Goal: Task Accomplishment & Management: Manage account settings

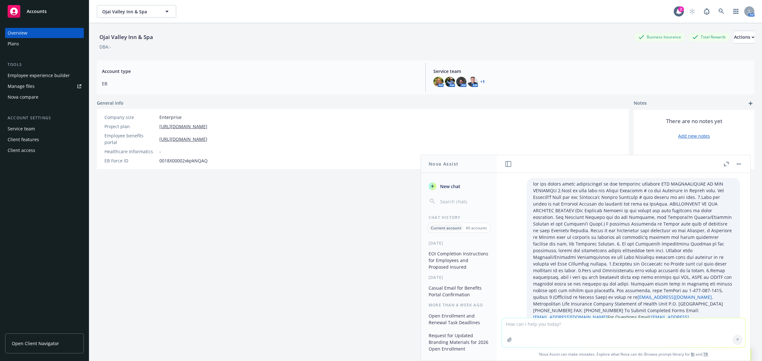
scroll to position [564, 0]
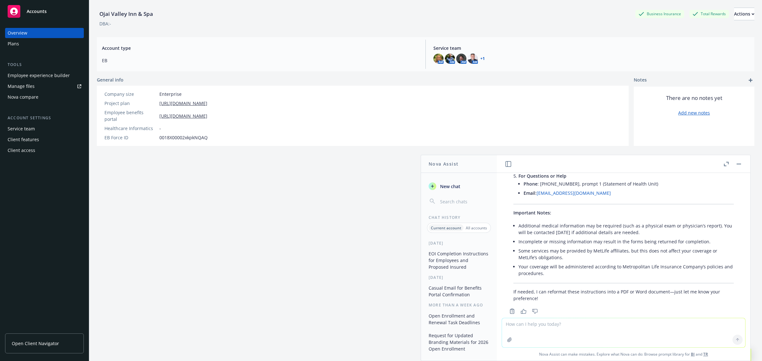
click at [625, 333] on textarea at bounding box center [623, 332] width 243 height 29
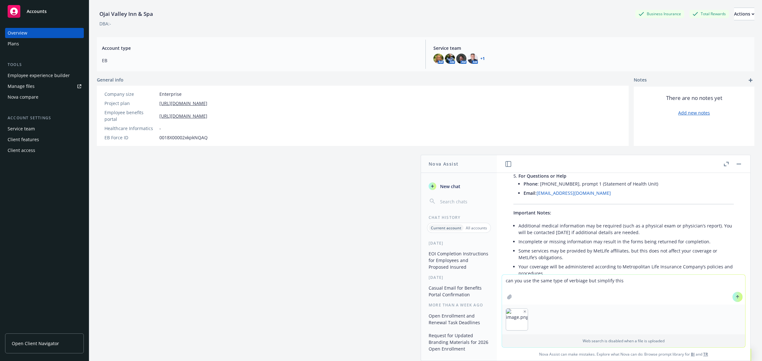
type textarea "can you use the same type of verbiage but simplify this"
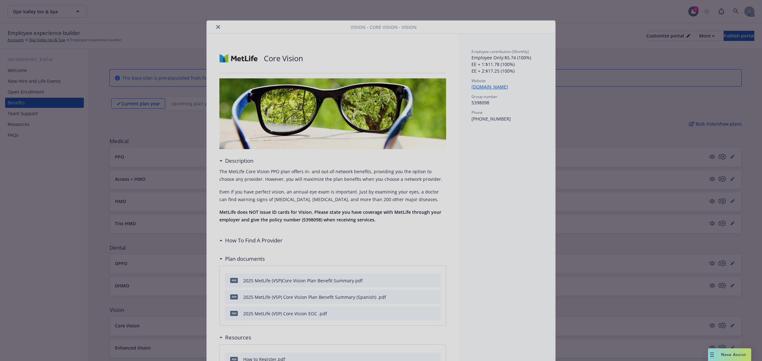
scroll to position [19, 0]
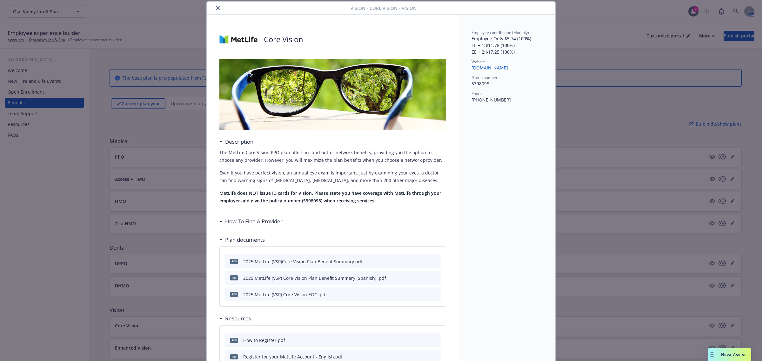
click at [725, 357] on span "Nova Assist" at bounding box center [733, 354] width 25 height 5
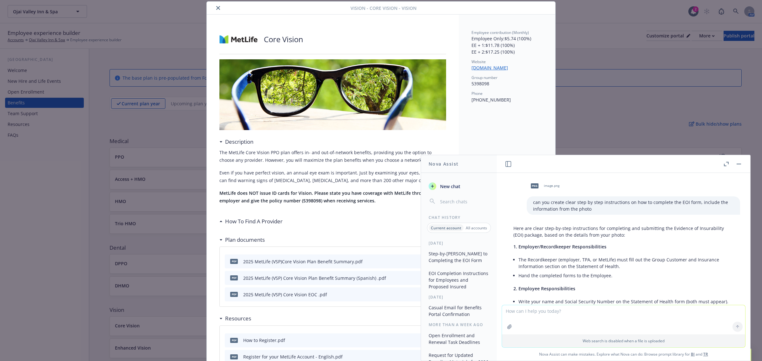
click at [608, 327] on textarea at bounding box center [623, 319] width 243 height 29
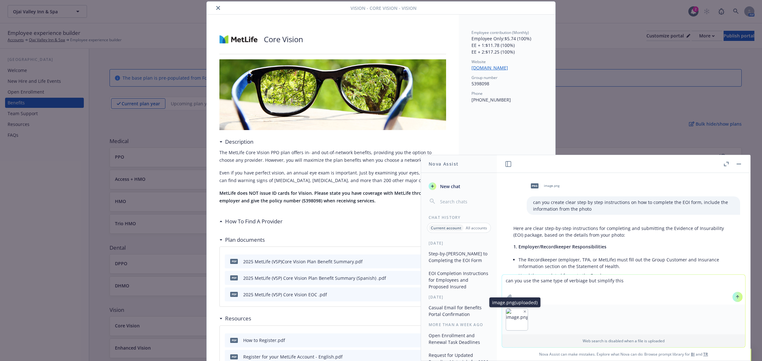
type textarea "can you use the same type of verbiage but simplify this"
click at [510, 318] on img "button" at bounding box center [517, 320] width 22 height 22
click at [516, 320] on img "button" at bounding box center [517, 320] width 22 height 22
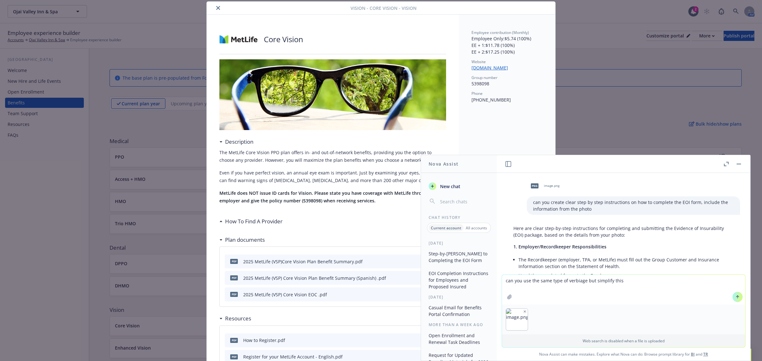
click at [524, 310] on button "button" at bounding box center [524, 311] width 4 height 4
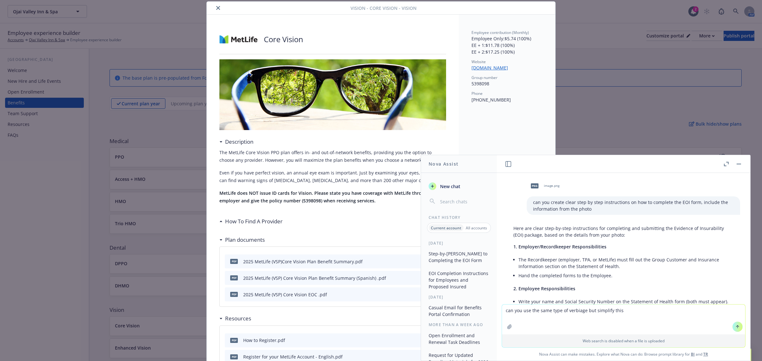
click at [631, 314] on textarea "can you use the same type of verbiage but simplify this" at bounding box center [623, 320] width 243 height 30
paste textarea
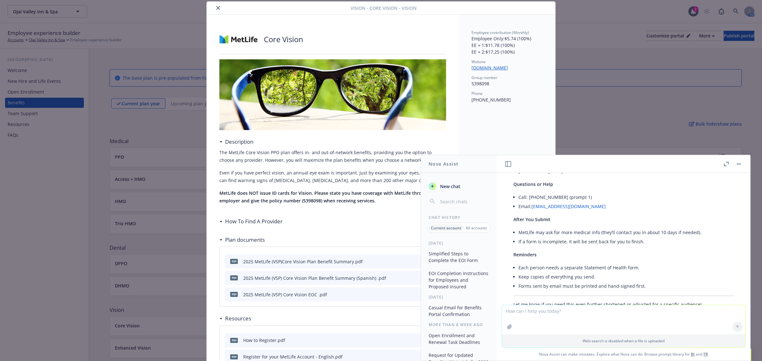
scroll to position [834, 0]
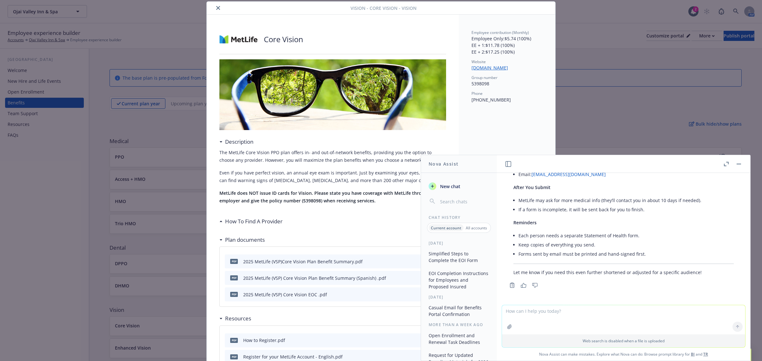
drag, startPoint x: 547, startPoint y: 324, endPoint x: 525, endPoint y: 313, distance: 24.3
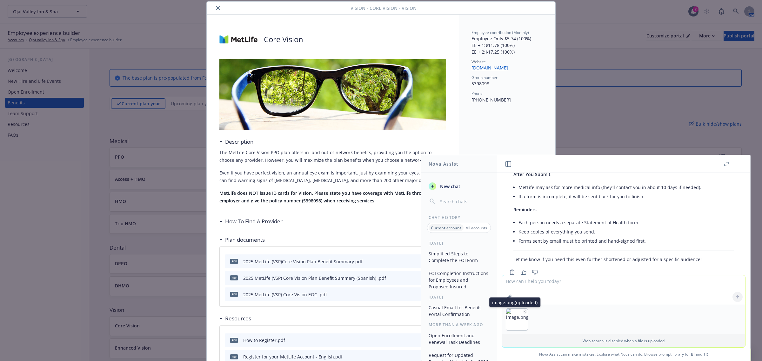
click at [516, 317] on img "button" at bounding box center [517, 320] width 22 height 22
click at [514, 318] on img "button" at bounding box center [517, 320] width 22 height 22
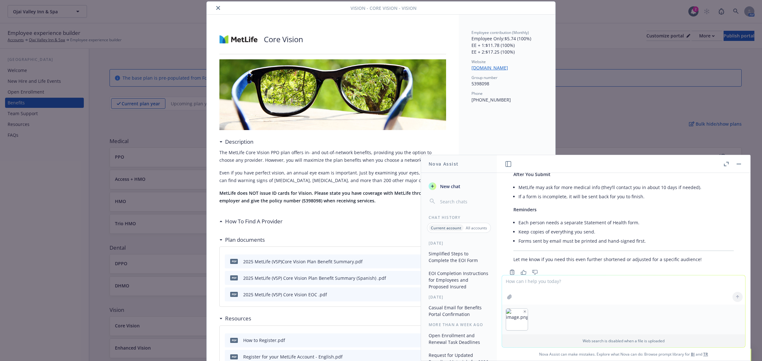
click at [524, 311] on img "button" at bounding box center [517, 320] width 22 height 22
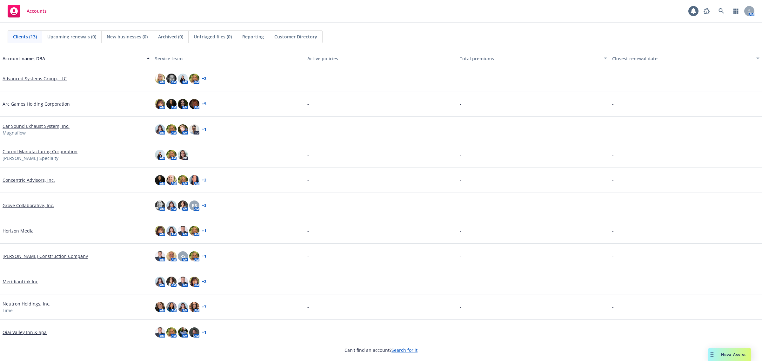
click at [715, 355] on div "Nova Assist" at bounding box center [732, 354] width 35 height 5
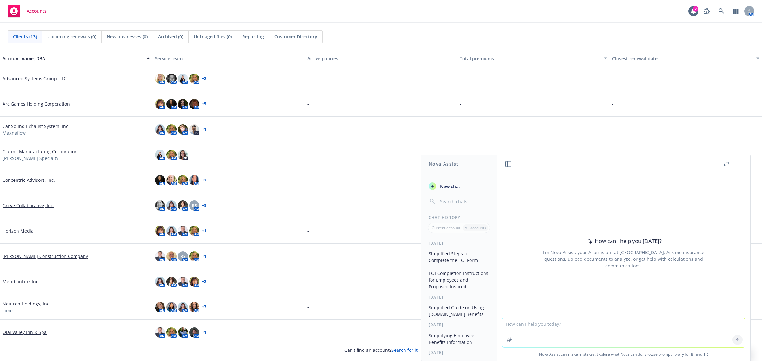
click at [582, 328] on textarea at bounding box center [623, 332] width 243 height 29
type textarea "can you simplify this information but include important info"
paste textarea
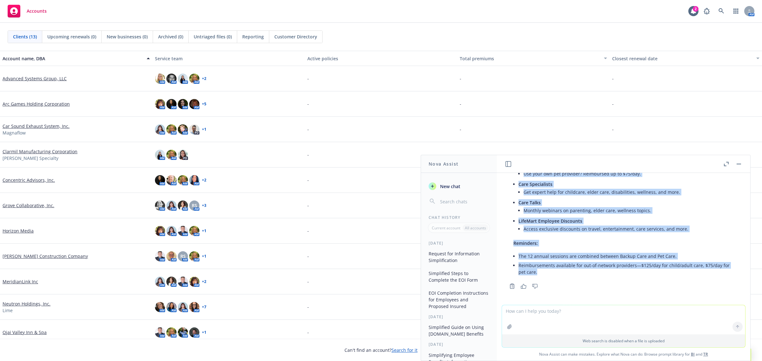
scroll to position [162, 0]
drag, startPoint x: 513, startPoint y: 232, endPoint x: 678, endPoint y: 272, distance: 169.2
click at [678, 272] on div "Here’s a simplified summary with the most important details: Backup Care (Child…" at bounding box center [623, 166] width 233 height 224
copy div "Backup Care (Child & Adult) 12 sessions per year (shared with Pet Care), July 1…"
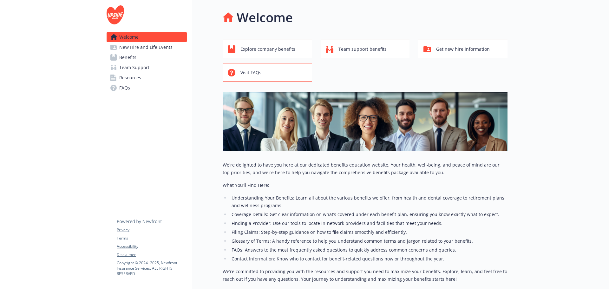
click at [134, 59] on span "Benefits" at bounding box center [127, 57] width 17 height 10
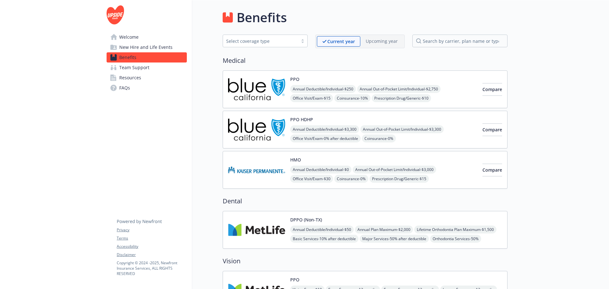
scroll to position [222, 0]
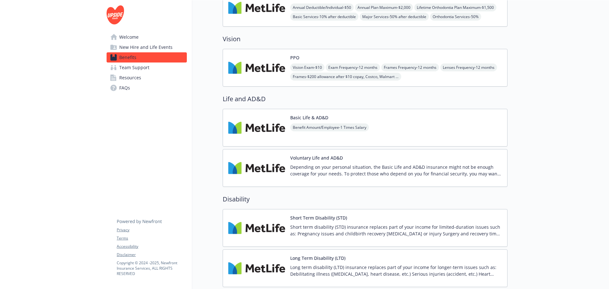
click at [254, 117] on img at bounding box center [256, 127] width 57 height 27
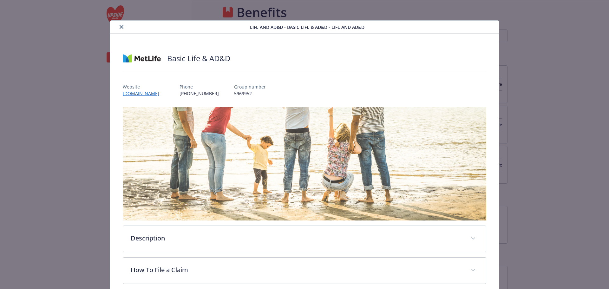
scroll to position [222, 0]
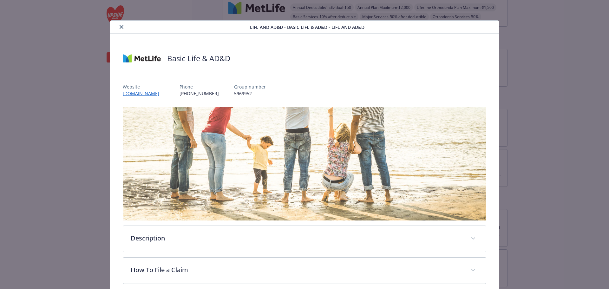
click at [122, 27] on icon "close" at bounding box center [122, 27] width 4 height 4
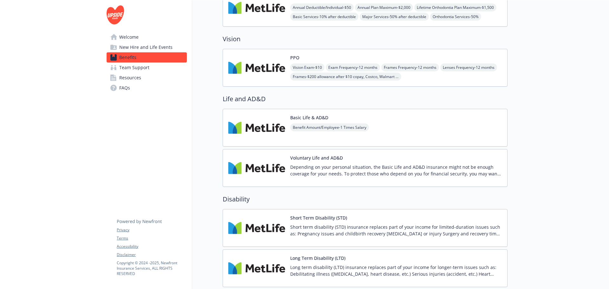
click at [261, 159] on img at bounding box center [256, 168] width 57 height 27
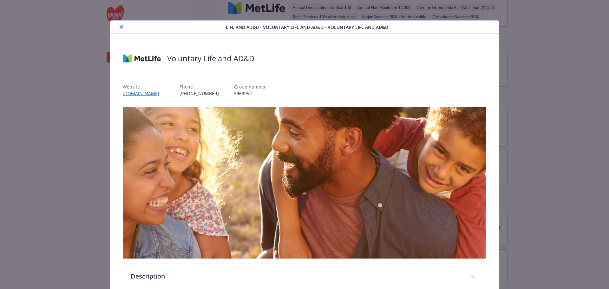
scroll to position [163, 0]
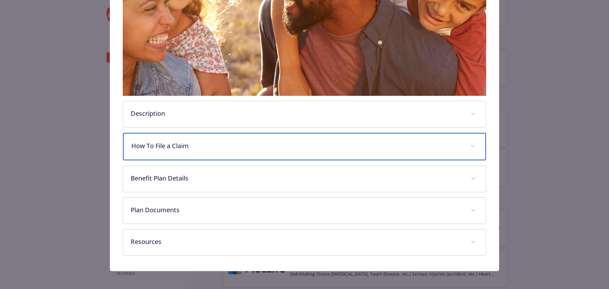
click at [179, 149] on div "How To File a Claim" at bounding box center [304, 146] width 363 height 27
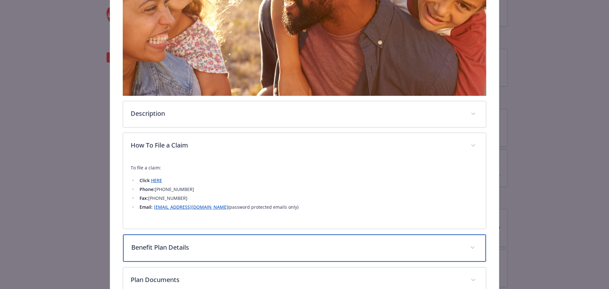
click at [179, 247] on p "Benefit Plan Details" at bounding box center [297, 248] width 332 height 10
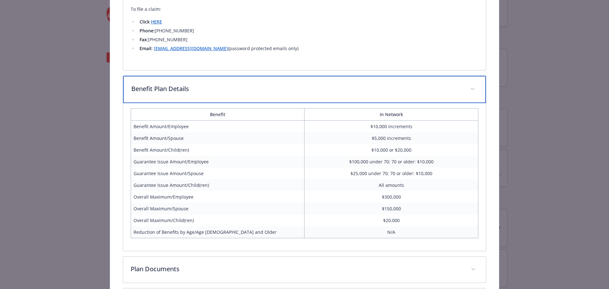
scroll to position [382, 0]
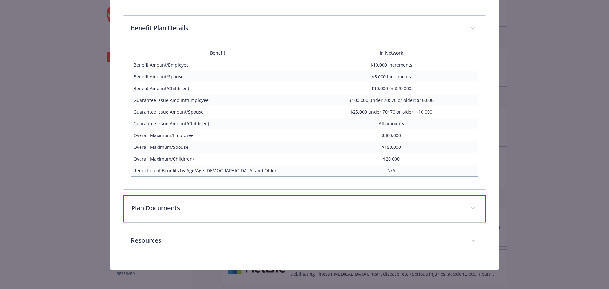
click at [188, 208] on p "Plan Documents" at bounding box center [297, 208] width 332 height 10
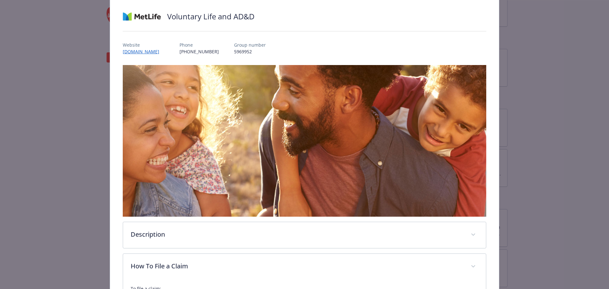
scroll to position [0, 0]
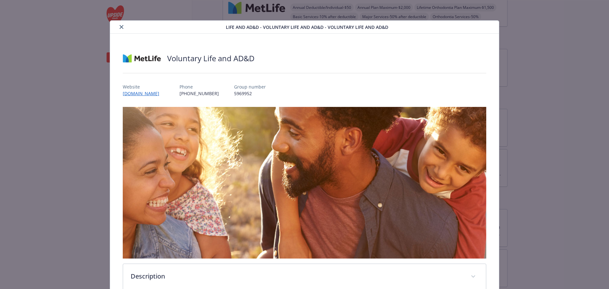
click at [119, 29] on button "close" at bounding box center [122, 27] width 8 height 8
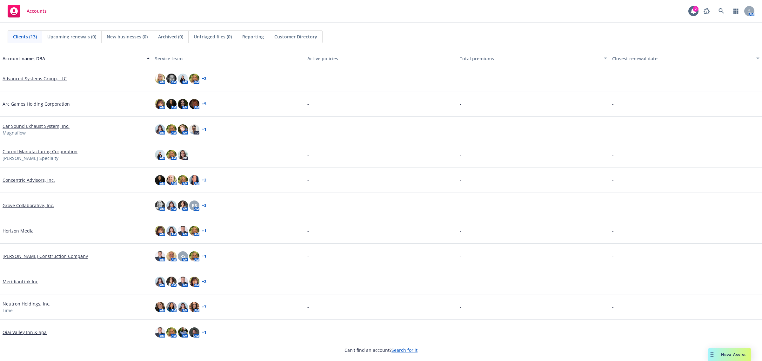
click at [12, 280] on link "MeridianLink Inc" at bounding box center [21, 281] width 36 height 7
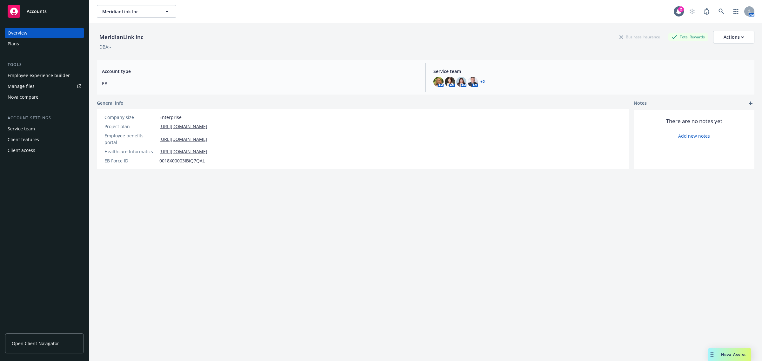
click at [38, 77] on div "Employee experience builder" at bounding box center [39, 75] width 62 height 10
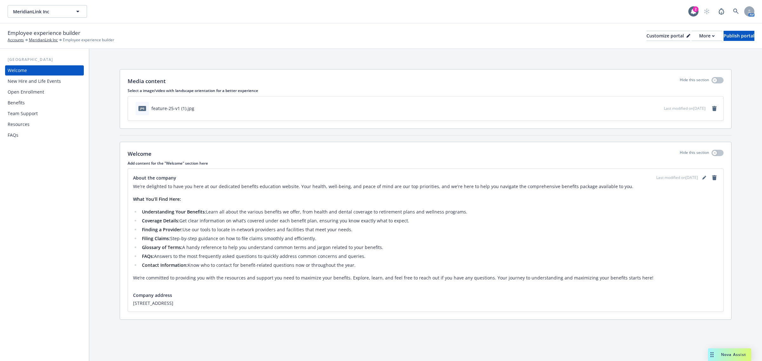
click at [54, 81] on div "New Hire and Life Events" at bounding box center [34, 81] width 53 height 10
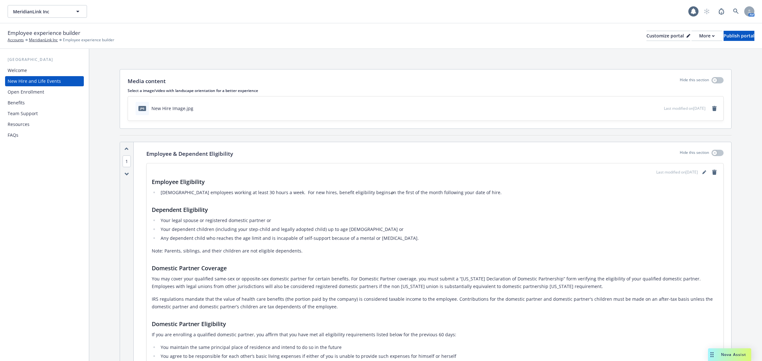
click at [42, 91] on div "Open Enrollment" at bounding box center [26, 92] width 36 height 10
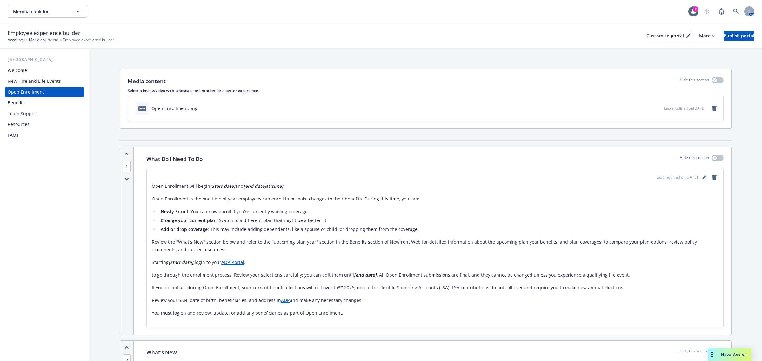
click at [19, 109] on div "Team Support" at bounding box center [23, 114] width 30 height 10
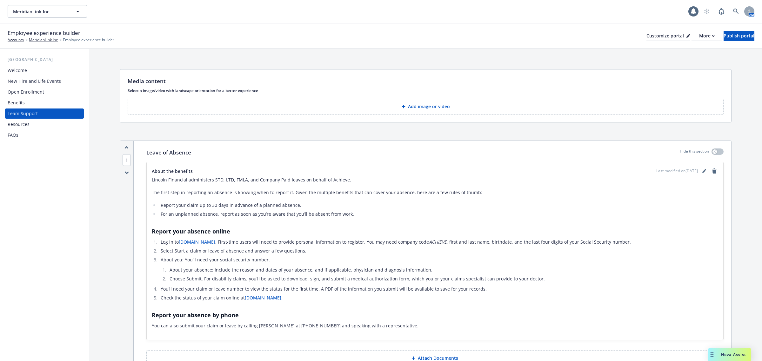
click at [18, 102] on div "Benefits" at bounding box center [16, 103] width 17 height 10
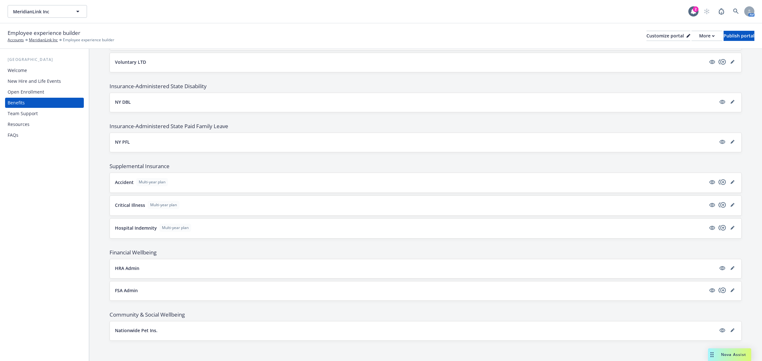
scroll to position [237, 0]
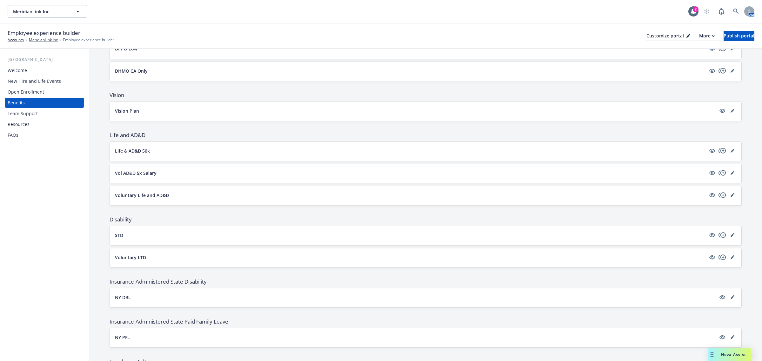
click at [51, 123] on div "Resources" at bounding box center [45, 124] width 74 height 10
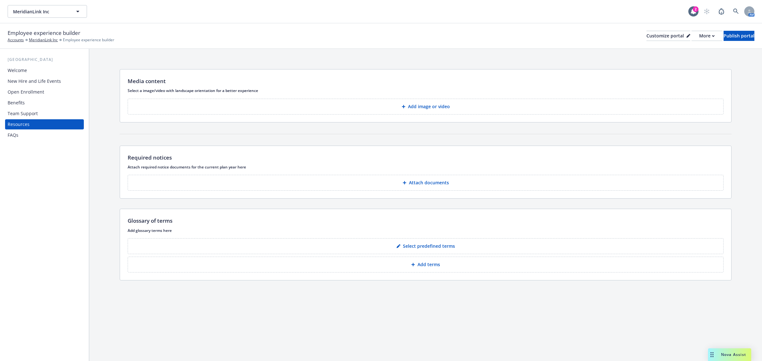
click at [421, 249] on p "Select predefined terms" at bounding box center [429, 246] width 52 height 6
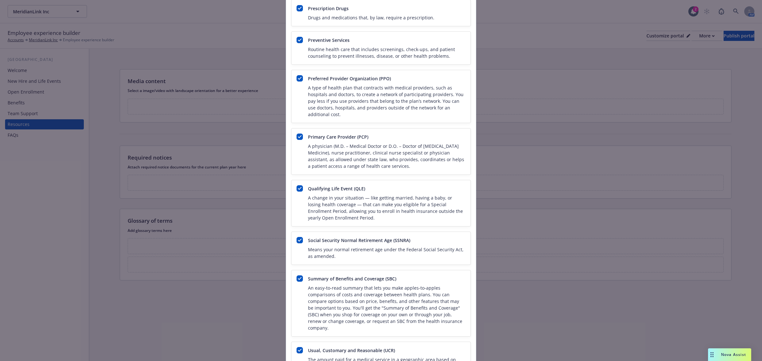
scroll to position [1091, 0]
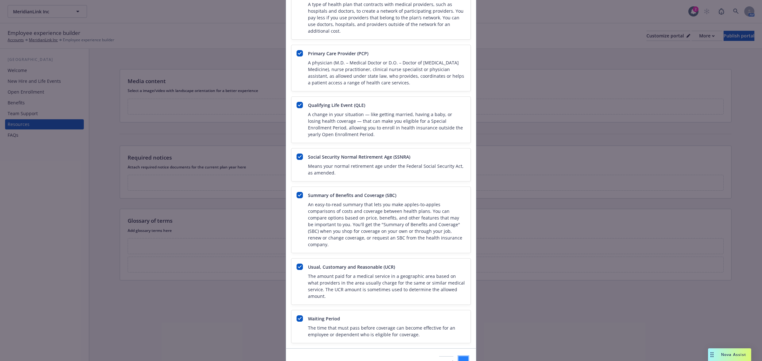
click at [458, 359] on span "Save" at bounding box center [463, 362] width 10 height 6
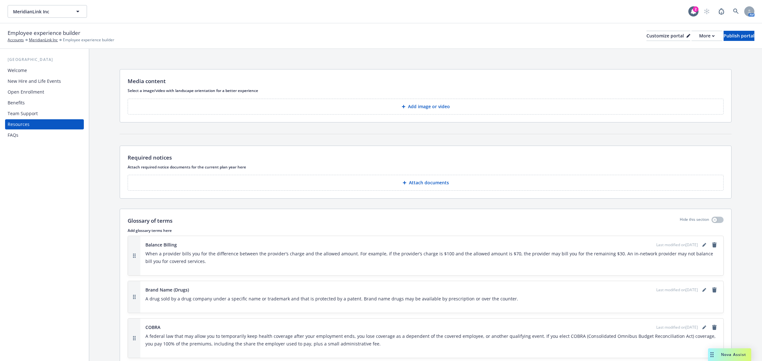
click at [428, 190] on button "Attach documents" at bounding box center [426, 183] width 596 height 16
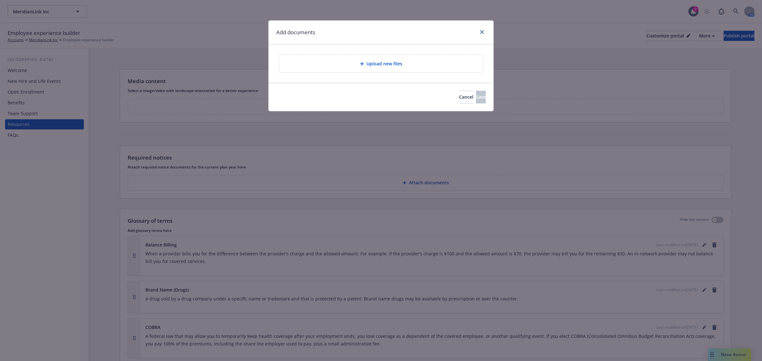
click at [339, 54] on div "Upload new files" at bounding box center [380, 63] width 225 height 38
click at [338, 64] on div "Upload new files" at bounding box center [381, 63] width 194 height 7
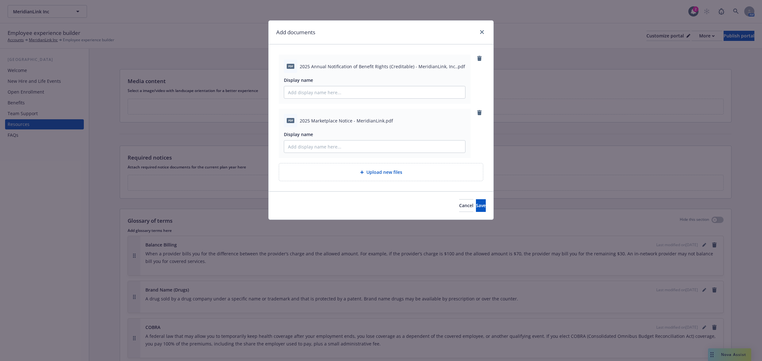
click at [417, 170] on div "Upload new files" at bounding box center [381, 171] width 194 height 7
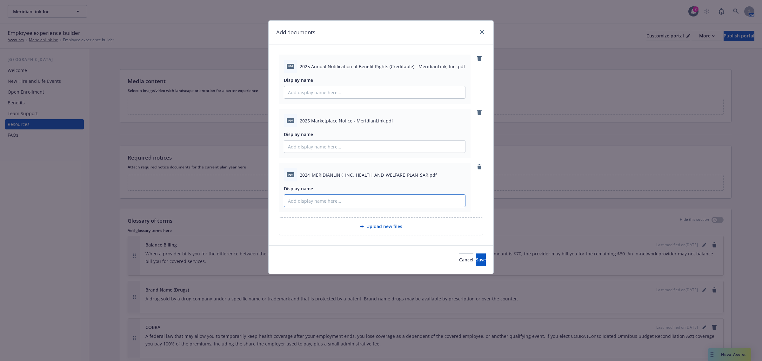
click at [339, 201] on input "Display name" at bounding box center [374, 201] width 181 height 12
type input "2024 Summary Annual Report (SAR)"
click at [476, 254] on button "Save" at bounding box center [481, 260] width 10 height 13
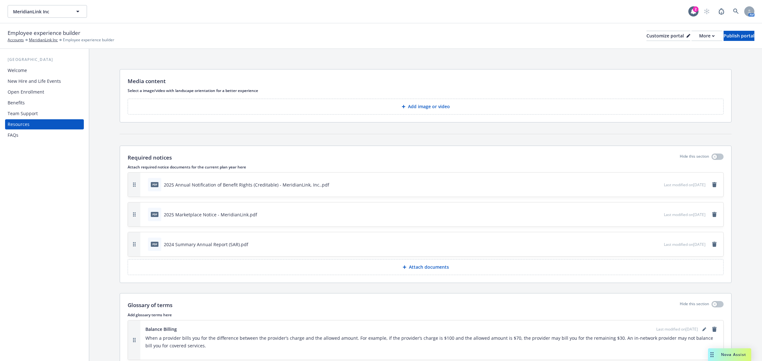
click at [402, 270] on button "Attach documents" at bounding box center [426, 267] width 596 height 16
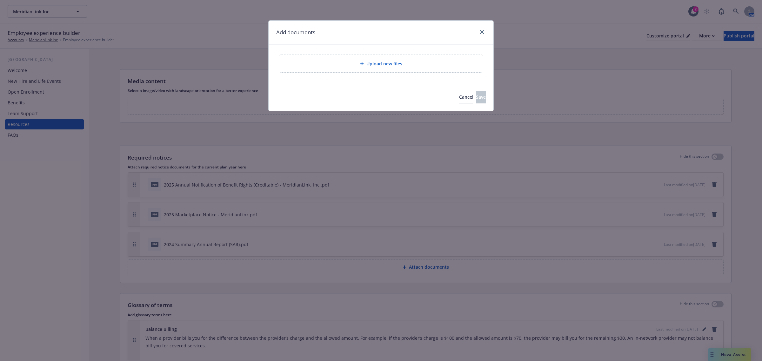
click at [375, 65] on span "Upload new files" at bounding box center [384, 63] width 36 height 7
click at [480, 32] on icon "close" at bounding box center [482, 32] width 4 height 4
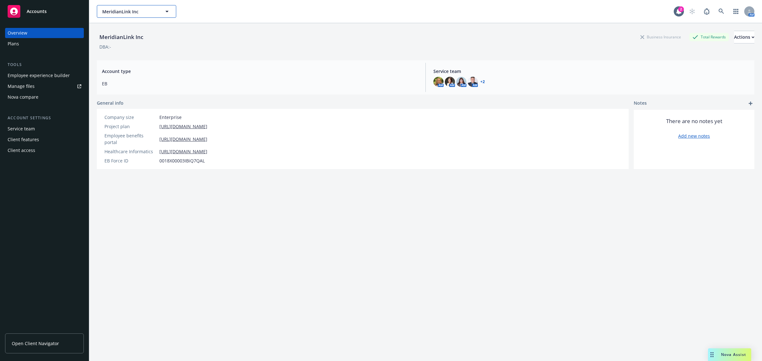
click at [115, 12] on span "MeridianLink Inc" at bounding box center [129, 11] width 55 height 7
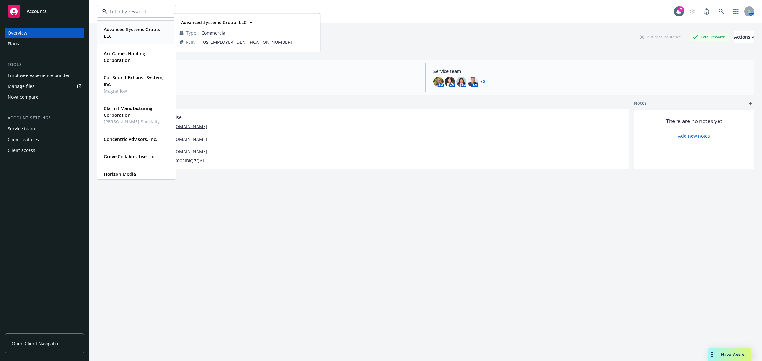
click at [134, 32] on span "Advanced Systems Group, LLC" at bounding box center [136, 32] width 64 height 13
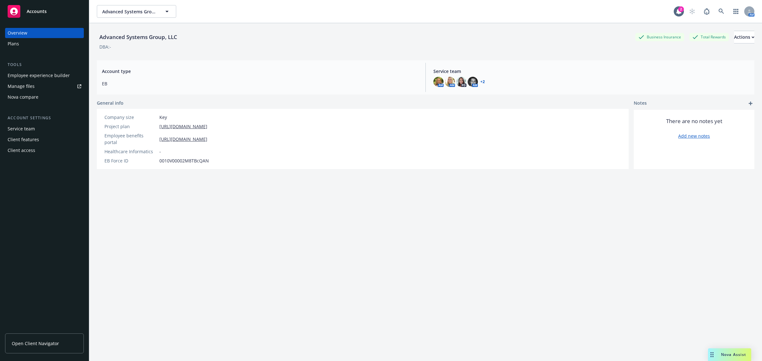
click at [50, 73] on div "Employee experience builder" at bounding box center [39, 75] width 62 height 10
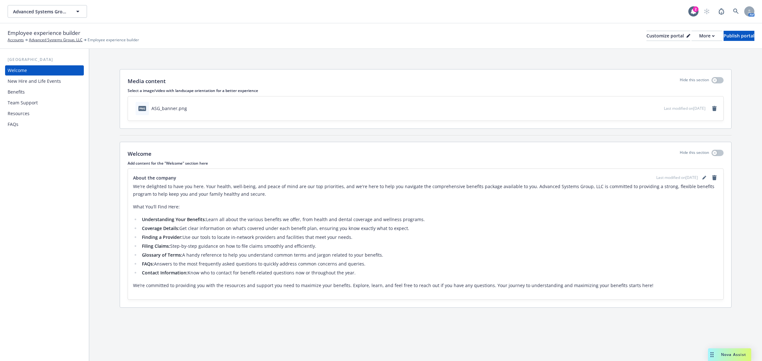
click at [34, 90] on div "Benefits" at bounding box center [45, 92] width 74 height 10
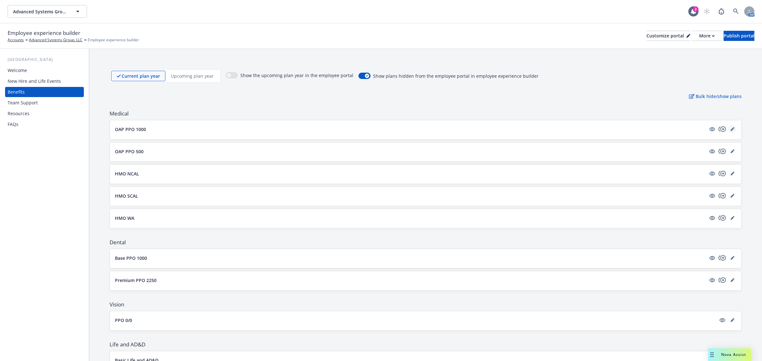
click at [730, 129] on icon "editPencil" at bounding box center [732, 129] width 4 height 4
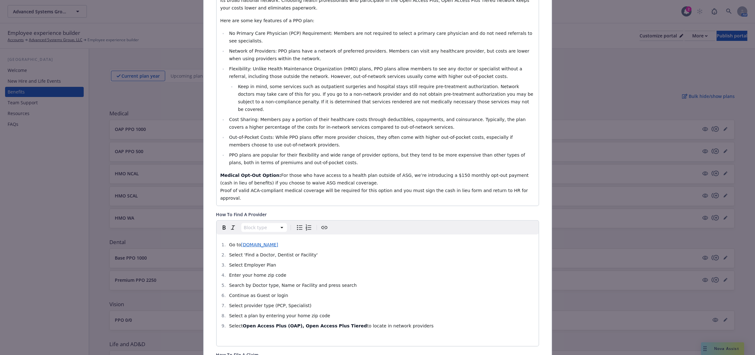
scroll to position [138, 0]
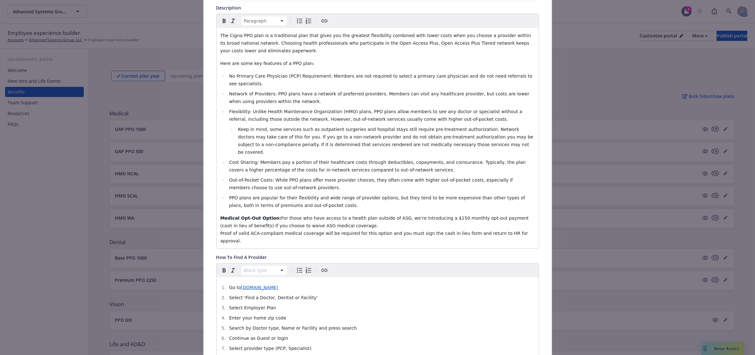
drag, startPoint x: 512, startPoint y: 229, endPoint x: 235, endPoint y: 231, distance: 277.0
click at [235, 231] on div "The Cigna PPO plan is a traditional plan that gives you the greatest flexibilit…" at bounding box center [378, 138] width 322 height 221
click at [335, 225] on span "For those who have access to a health plan outside of ASG, we’re introducing a …" at bounding box center [376, 230] width 310 height 28
drag, startPoint x: 334, startPoint y: 212, endPoint x: 373, endPoint y: 213, distance: 39.4
click at [373, 216] on span "For those who have access to a health plan outside of ASG, we’re introducing a …" at bounding box center [376, 230] width 310 height 28
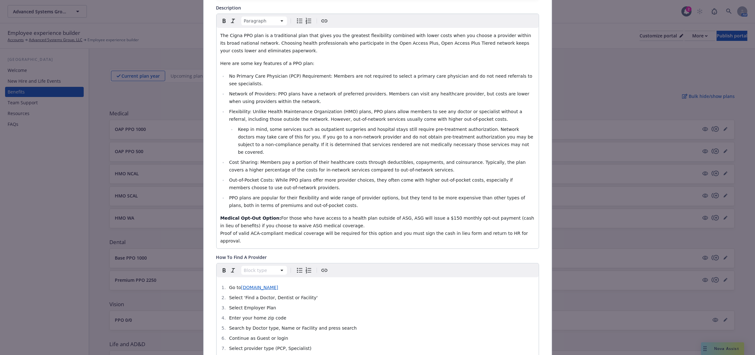
drag, startPoint x: 514, startPoint y: 228, endPoint x: 173, endPoint y: 206, distance: 342.1
click at [173, 206] on div "Medical - OAP PPO 1000 - Medical PPO Cancel Save Fields that are left empty won…" at bounding box center [377, 177] width 755 height 355
copy p "Medical Opt-Out Option: For those who have access to a health plan outside of A…"
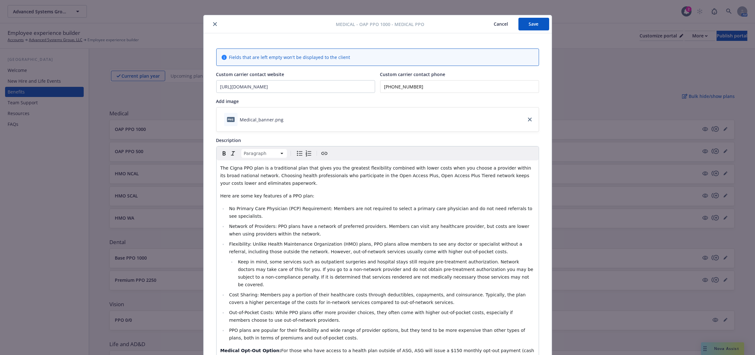
scroll to position [0, 0]
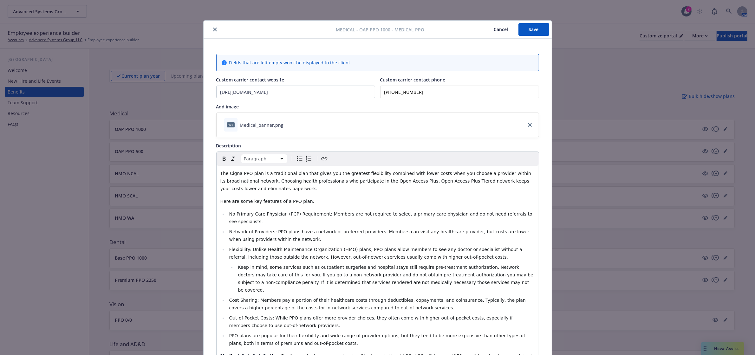
click at [530, 30] on button "Save" at bounding box center [534, 29] width 31 height 13
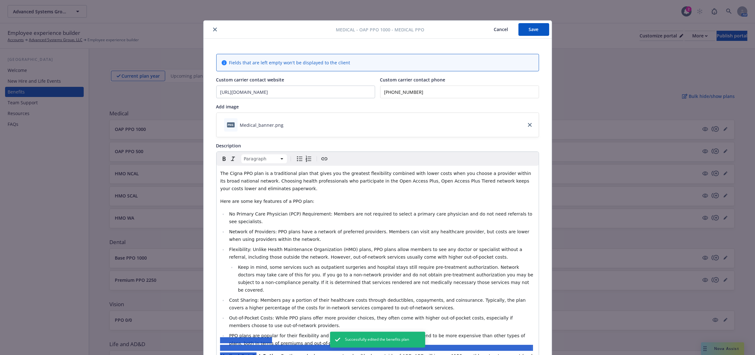
click at [210, 26] on div at bounding box center [271, 30] width 130 height 8
click at [214, 32] on button "close" at bounding box center [215, 30] width 8 height 8
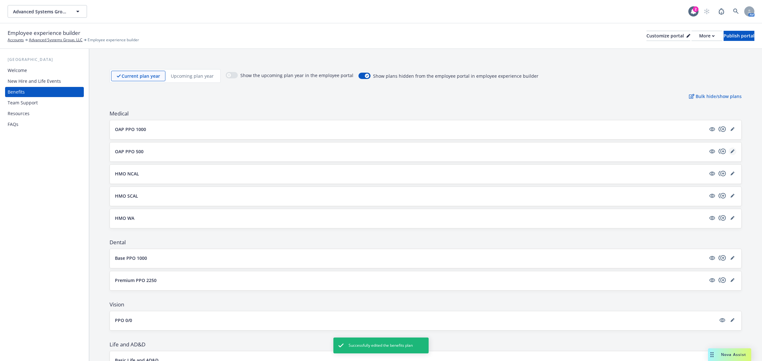
click at [730, 151] on icon "editPencil" at bounding box center [732, 151] width 4 height 4
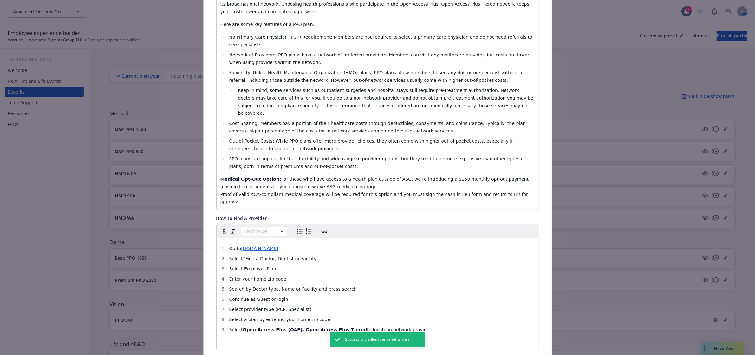
scroll to position [217, 0]
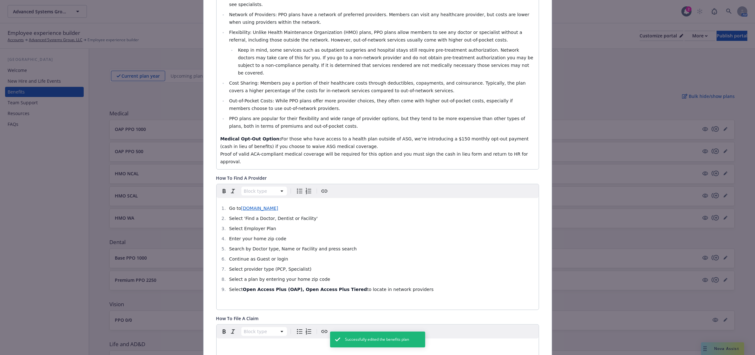
drag, startPoint x: 513, startPoint y: 146, endPoint x: 212, endPoint y: 125, distance: 301.9
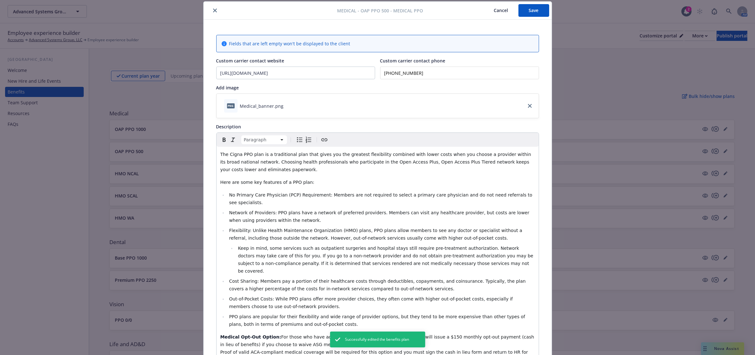
scroll to position [0, 0]
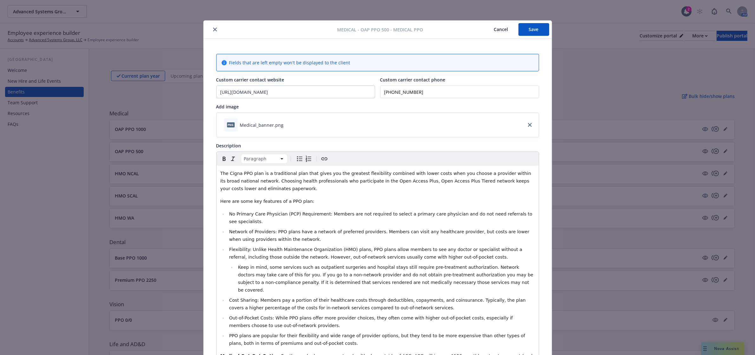
click at [520, 30] on button "Save" at bounding box center [534, 29] width 31 height 13
click at [213, 28] on icon "close" at bounding box center [215, 30] width 4 height 4
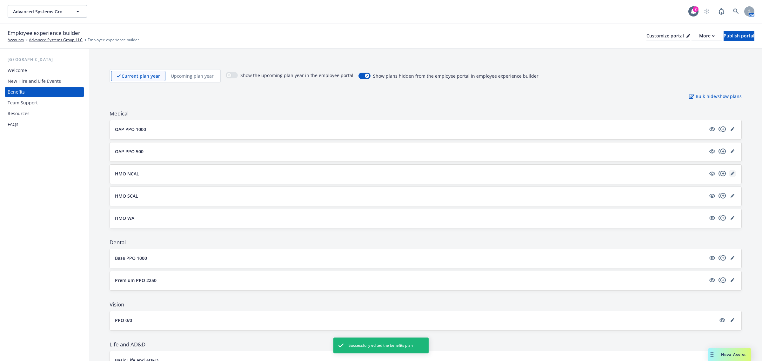
click at [732, 173] on icon "editPencil" at bounding box center [733, 173] width 2 height 2
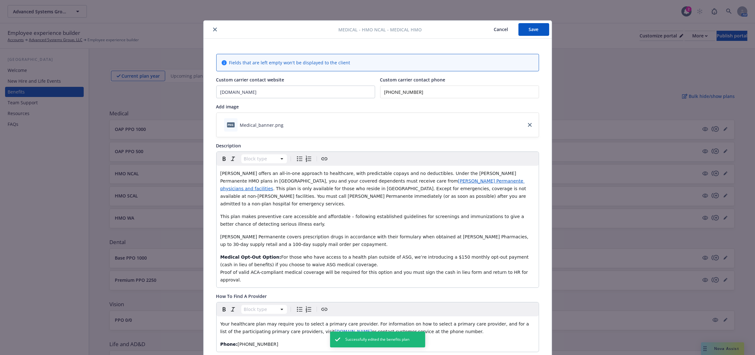
scroll to position [19, 0]
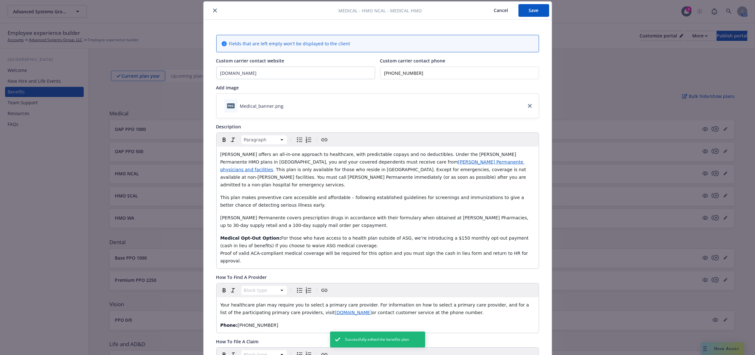
drag, startPoint x: 527, startPoint y: 255, endPoint x: 214, endPoint y: 230, distance: 313.8
click at [217, 230] on div "[PERSON_NAME] offers an all-in-one approach to healthcare, with predictable cop…" at bounding box center [378, 208] width 322 height 122
click at [520, 10] on button "Save" at bounding box center [534, 10] width 31 height 13
click at [213, 9] on icon "close" at bounding box center [215, 11] width 4 height 4
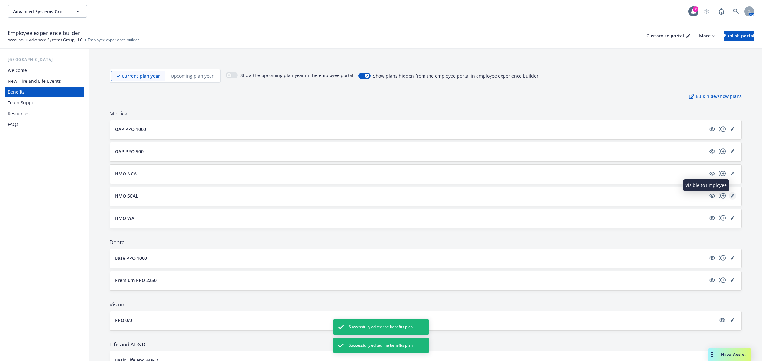
click at [730, 197] on icon "editPencil" at bounding box center [732, 196] width 4 height 4
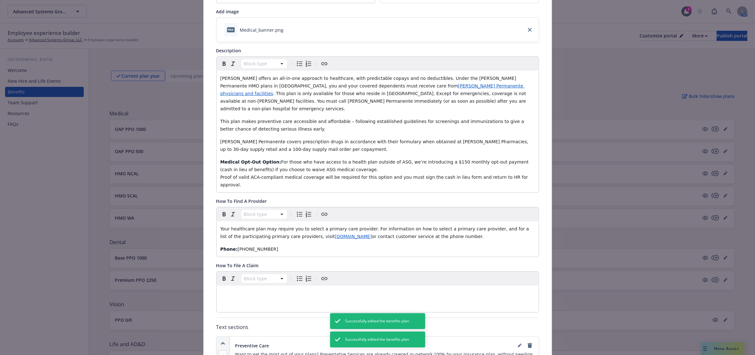
scroll to position [98, 0]
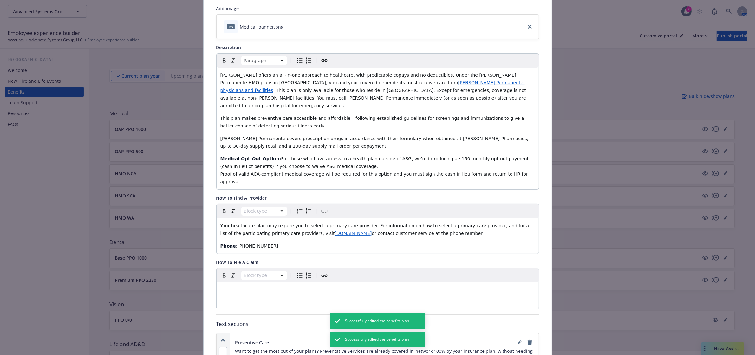
drag, startPoint x: 523, startPoint y: 176, endPoint x: 193, endPoint y: 146, distance: 331.3
click at [193, 146] on div "Medical - HMO SCAL - Medical HMO Cancel Save Fields that are left empty won't b…" at bounding box center [377, 177] width 755 height 355
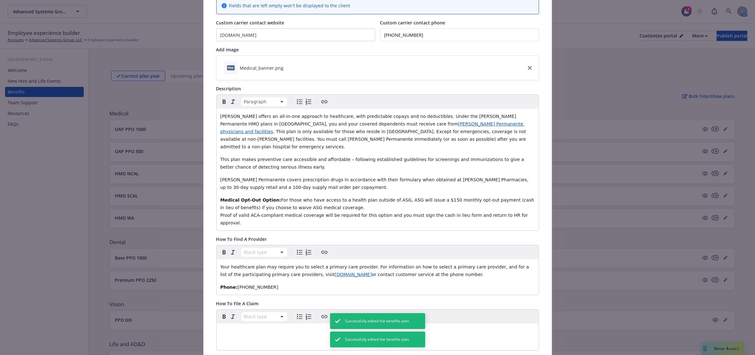
scroll to position [0, 0]
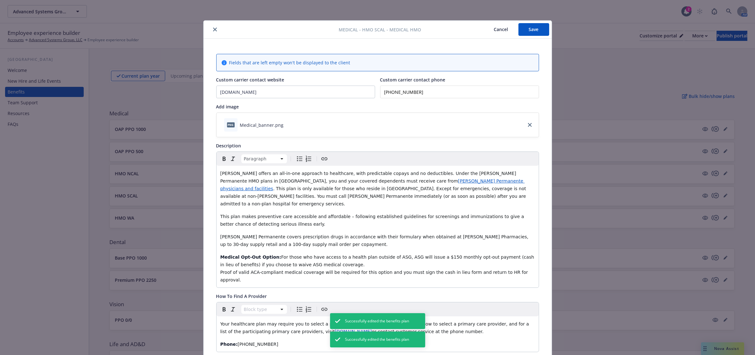
click at [522, 26] on button "Save" at bounding box center [534, 29] width 31 height 13
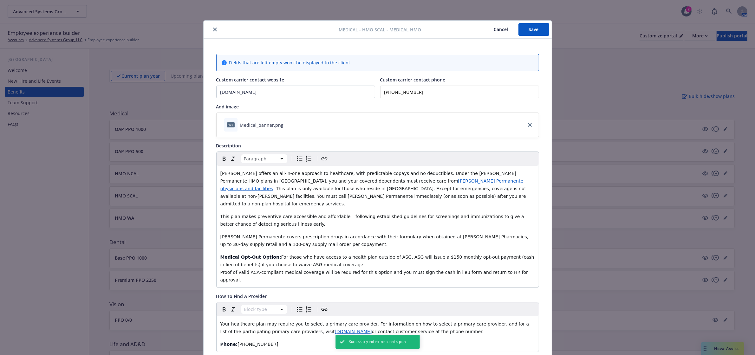
click at [213, 28] on icon "close" at bounding box center [215, 30] width 4 height 4
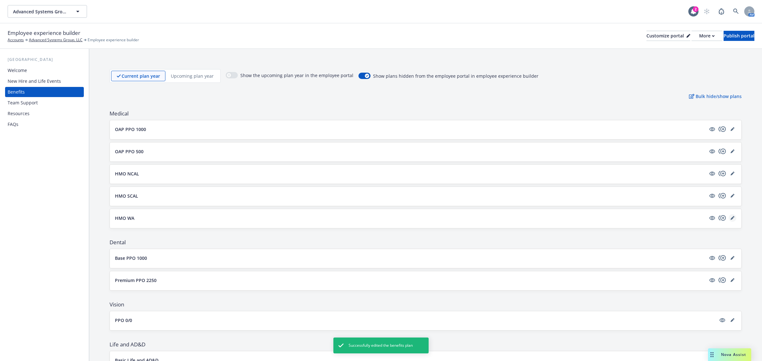
click at [730, 219] on icon "editPencil" at bounding box center [732, 218] width 4 height 4
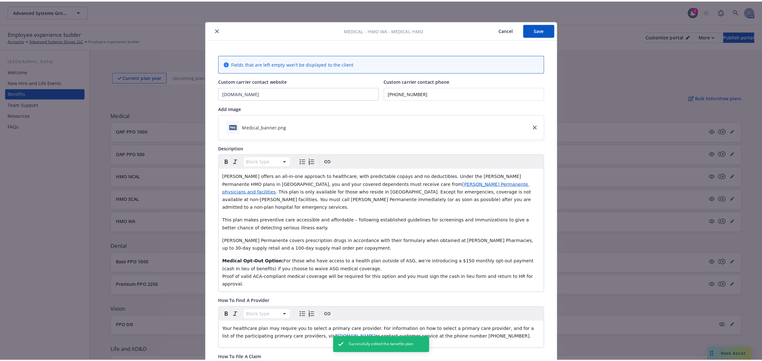
scroll to position [19, 0]
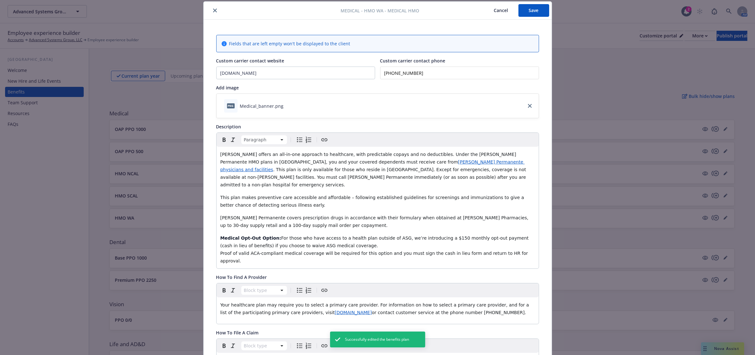
drag, startPoint x: 529, startPoint y: 258, endPoint x: 196, endPoint y: 227, distance: 334.2
click at [196, 227] on div "Medical - HMO WA - Medical HMO Cancel Save Fields that are left empty won't be …" at bounding box center [377, 177] width 755 height 355
click at [534, 15] on button "Save" at bounding box center [534, 10] width 31 height 13
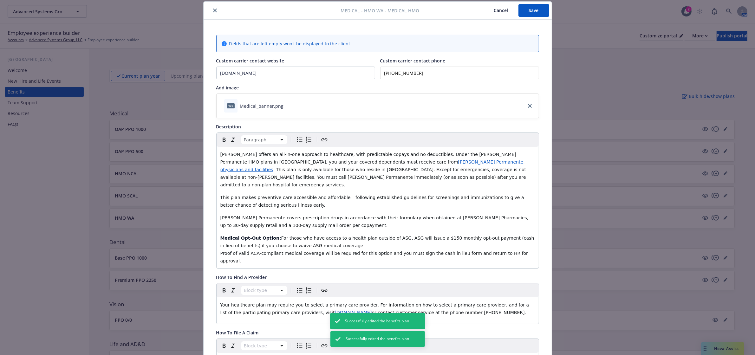
click at [208, 10] on div at bounding box center [273, 11] width 135 height 8
click at [213, 11] on icon "close" at bounding box center [215, 11] width 4 height 4
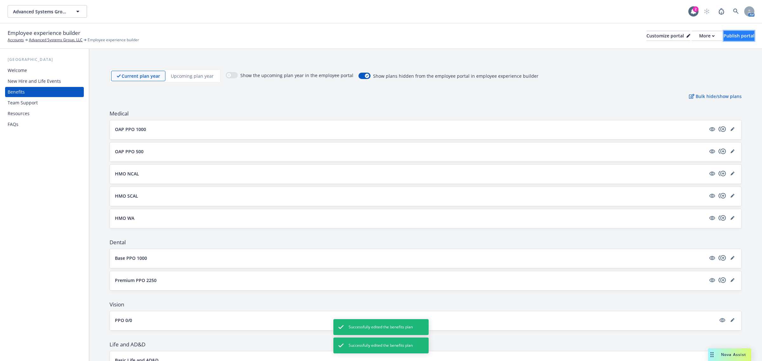
click at [723, 31] on button "Publish portal" at bounding box center [738, 36] width 31 height 10
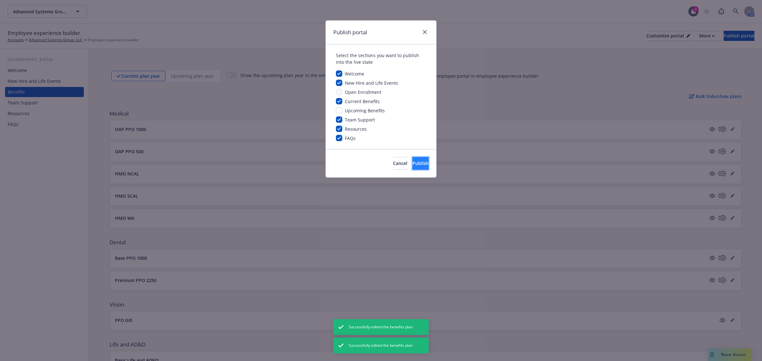
click at [417, 164] on span "Publish" at bounding box center [420, 163] width 16 height 6
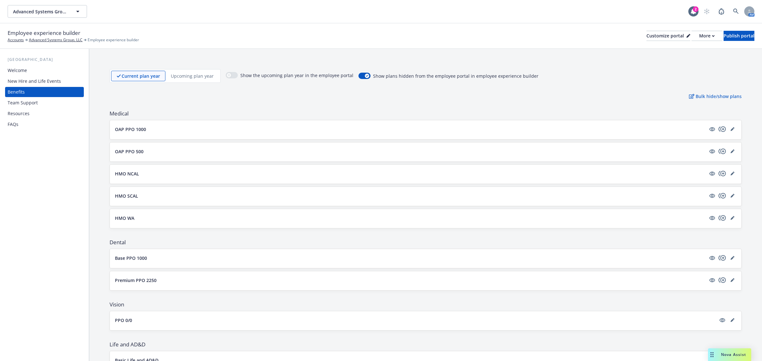
click at [8, 123] on div "FAQs" at bounding box center [13, 124] width 11 height 10
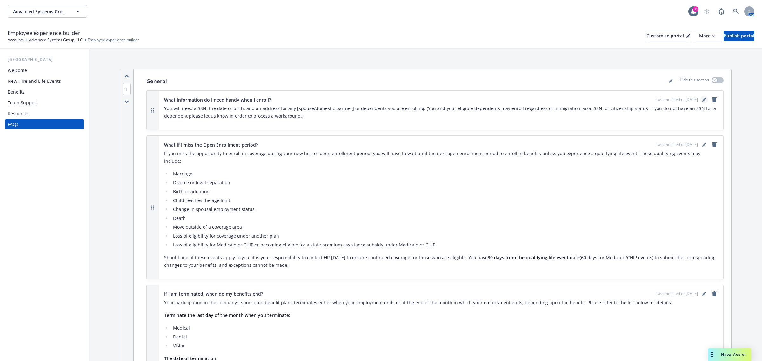
click at [704, 98] on icon "editPencil" at bounding box center [705, 99] width 2 height 2
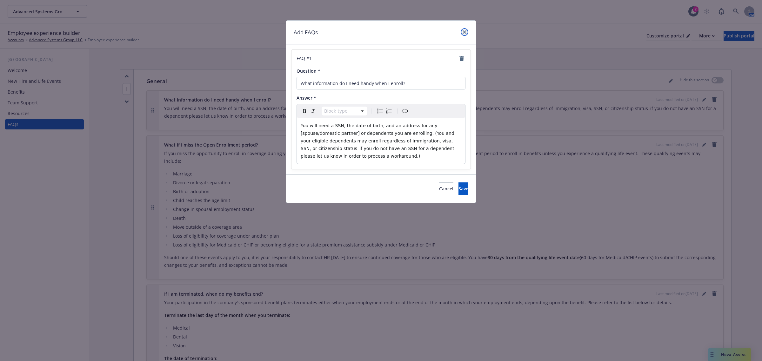
click at [462, 32] on link "close" at bounding box center [464, 32] width 8 height 8
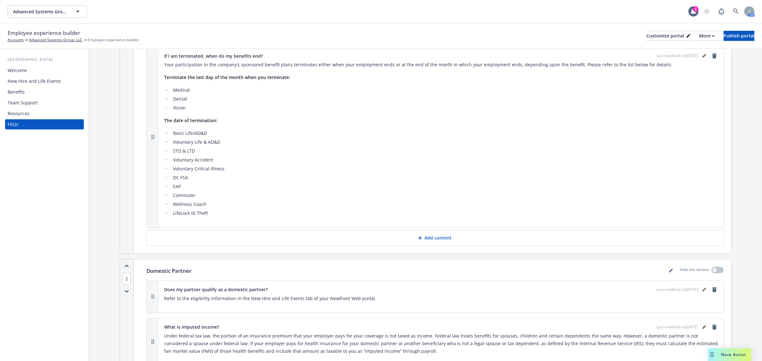
scroll to position [159, 0]
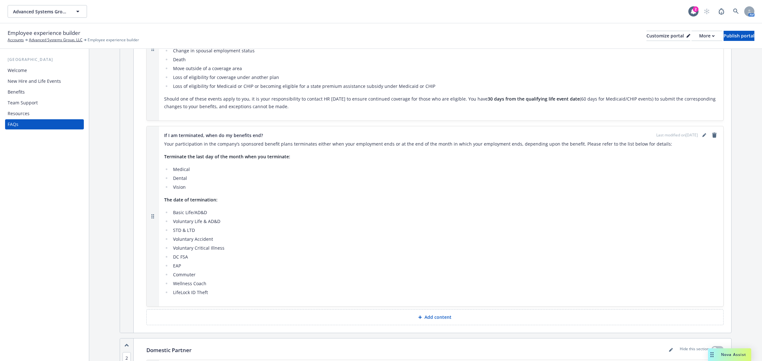
click at [48, 78] on div "New Hire and Life Events" at bounding box center [34, 81] width 53 height 10
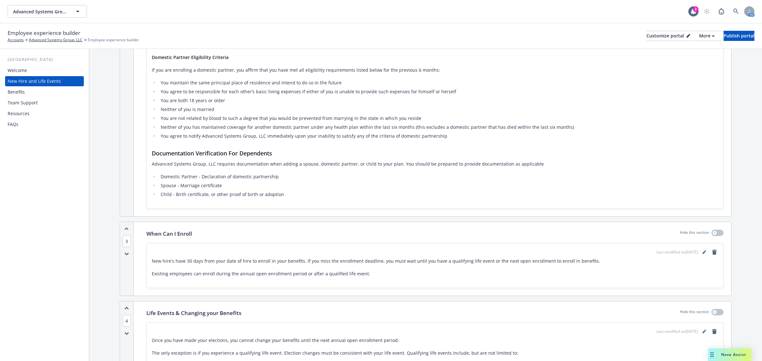
scroll to position [317, 0]
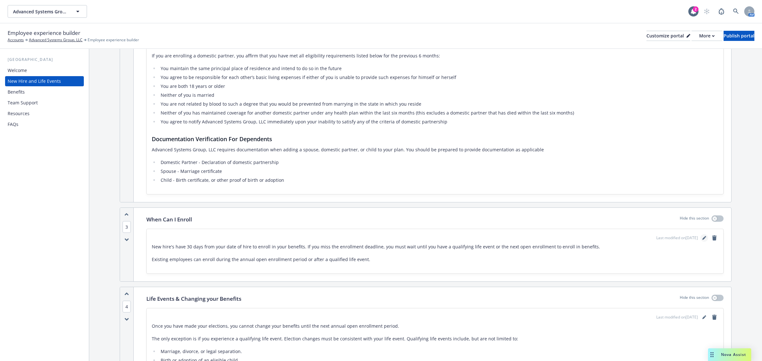
click at [702, 236] on icon "editPencil" at bounding box center [704, 238] width 4 height 4
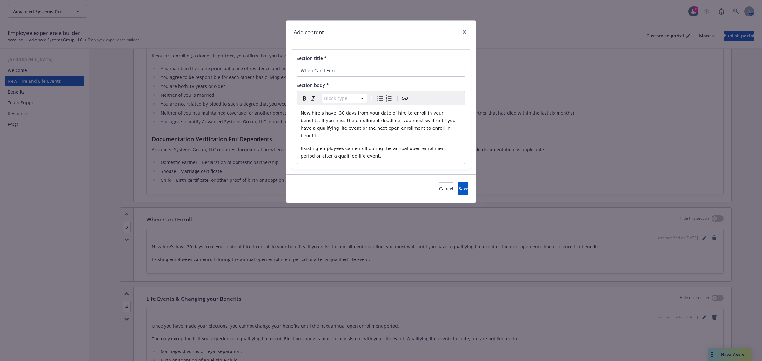
click at [320, 112] on span "New hire's have 30 days from your date of hire to enroll in your benefits. If y…" at bounding box center [378, 124] width 156 height 28
click at [458, 186] on span "Save" at bounding box center [463, 189] width 10 height 6
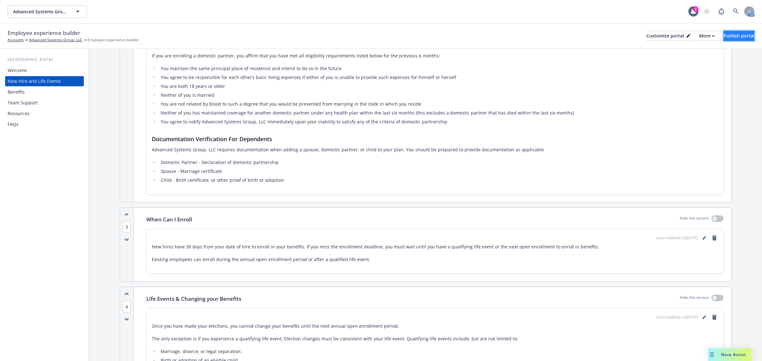
click at [723, 32] on div "Publish portal" at bounding box center [738, 36] width 31 height 10
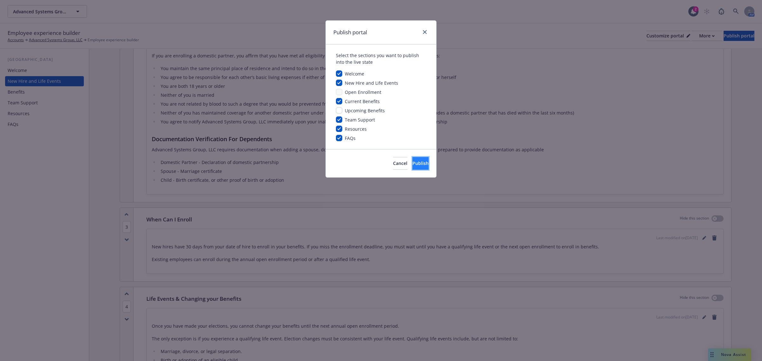
click at [419, 161] on button "Publish" at bounding box center [420, 163] width 16 height 13
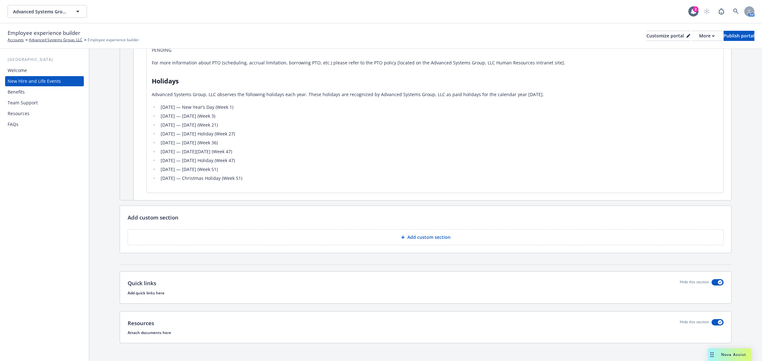
scroll to position [995, 0]
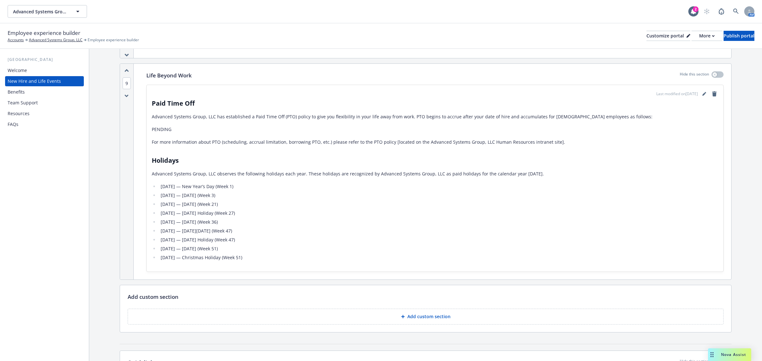
click at [741, 350] on div "Nova Assist" at bounding box center [729, 354] width 43 height 13
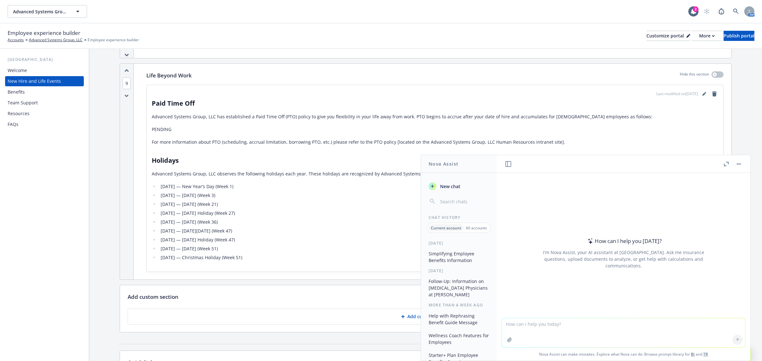
click at [463, 254] on button "Simplifying Employee Benefits Information" at bounding box center [459, 256] width 66 height 17
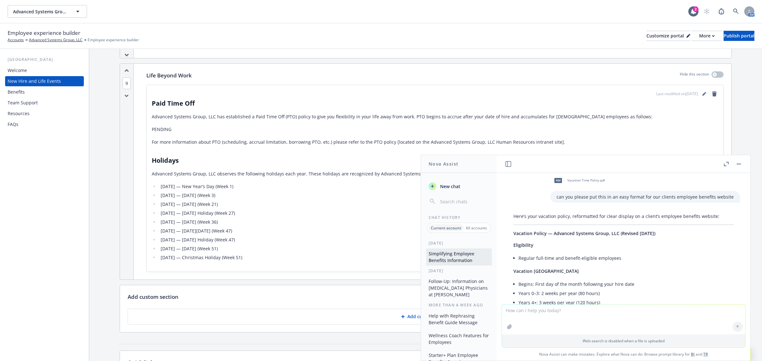
scroll to position [0, 0]
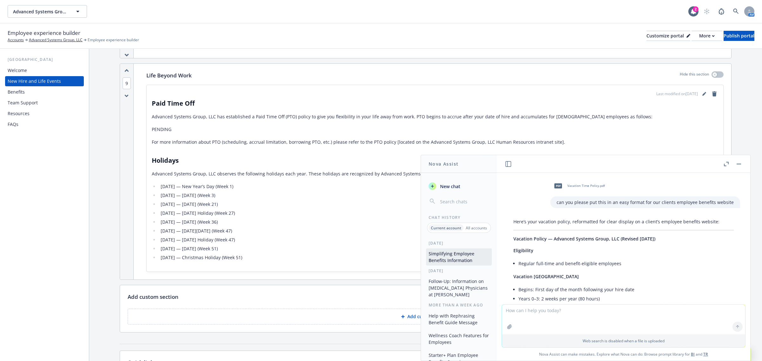
click at [544, 313] on textarea at bounding box center [623, 320] width 243 height 30
paste textarea "COVERED EMPLOYEES Regular [DEMOGRAPHIC_DATA] employees or those employees class…"
type textarea "can you keep the same type of format but make it so I can post in NF Web COVERE…"
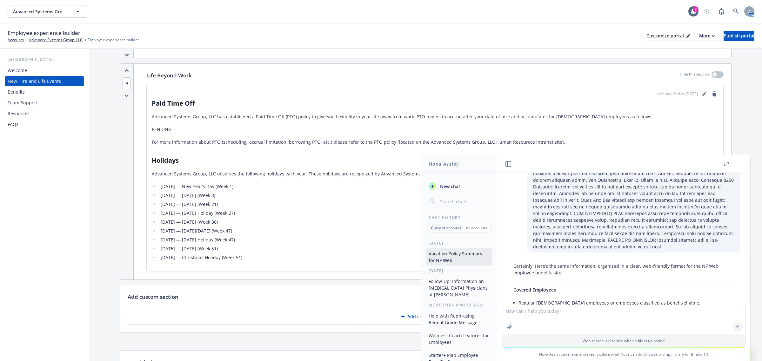
scroll to position [500, 0]
drag, startPoint x: 623, startPoint y: 256, endPoint x: 511, endPoint y: 274, distance: 113.3
copy div "Covered Employees Regular [DEMOGRAPHIC_DATA] employees or employees classified …"
click at [702, 92] on icon "editPencil" at bounding box center [704, 94] width 4 height 4
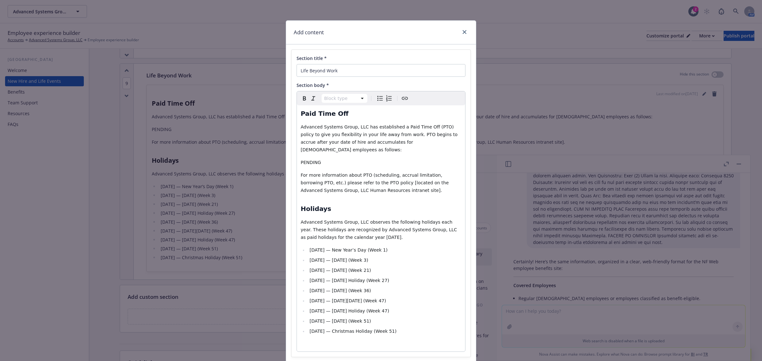
click at [426, 144] on p "Advanced Systems Group, LLC has established a Paid Time Off (PTO) policy to giv…" at bounding box center [380, 138] width 161 height 30
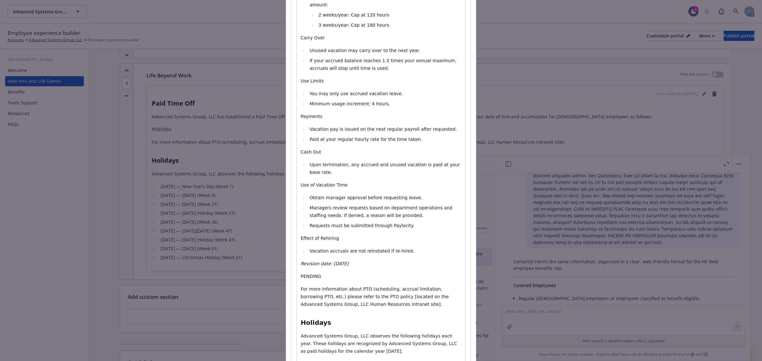
scroll to position [294, 0]
drag, startPoint x: 356, startPoint y: 212, endPoint x: 299, endPoint y: 216, distance: 57.9
click at [300, 233] on p "Effect of Rehiring" at bounding box center [380, 237] width 161 height 8
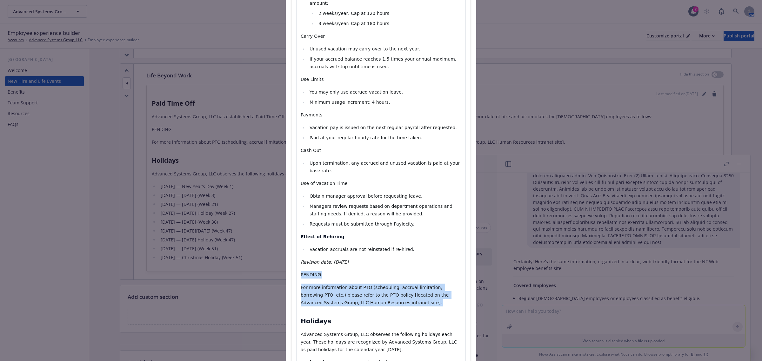
drag, startPoint x: 376, startPoint y: 281, endPoint x: 298, endPoint y: 251, distance: 84.0
click at [298, 251] on div "Paid Time Off Advanced Systems Group, LLC has established a Paid Time Off (PTO)…" at bounding box center [381, 138] width 168 height 652
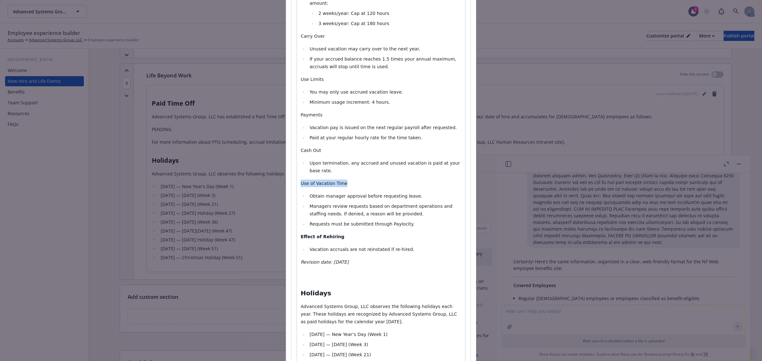
drag, startPoint x: 348, startPoint y: 160, endPoint x: 257, endPoint y: 161, distance: 91.1
click at [257, 161] on div "Add content Section title * Life Beyond Work Section body * Paragraph Paragraph…" at bounding box center [381, 180] width 762 height 361
drag, startPoint x: 318, startPoint y: 129, endPoint x: 298, endPoint y: 129, distance: 20.0
click at [300, 147] on p "Cash Out" at bounding box center [380, 151] width 161 height 8
drag, startPoint x: 320, startPoint y: 92, endPoint x: 289, endPoint y: 93, distance: 30.5
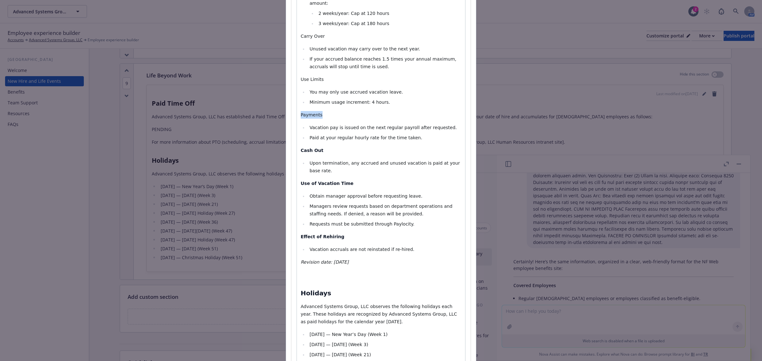
click at [291, 93] on div "Section title * Life Beyond Work Section body * Paragraph Paragraph Heading 1 H…" at bounding box center [380, 98] width 179 height 685
drag, startPoint x: 322, startPoint y: 56, endPoint x: 296, endPoint y: 58, distance: 26.7
click at [297, 58] on div "Paid Time Off Advanced Systems Group, LLC has established a Paid Time Off (PTO)…" at bounding box center [381, 124] width 168 height 624
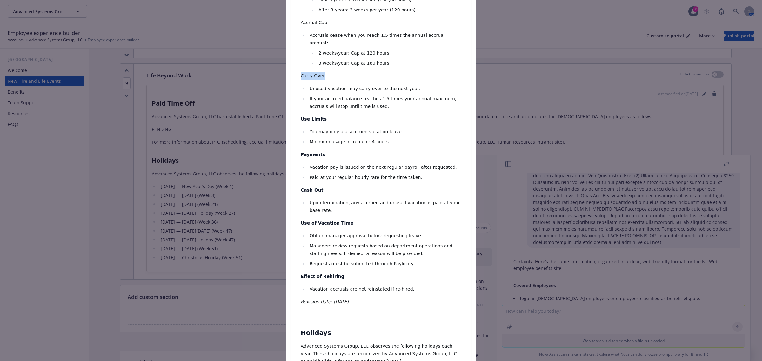
drag, startPoint x: 319, startPoint y: 55, endPoint x: 289, endPoint y: 53, distance: 30.2
click at [291, 53] on div "Section title * Life Beyond Work Section body * Paragraph Paragraph Heading 1 H…" at bounding box center [380, 138] width 179 height 685
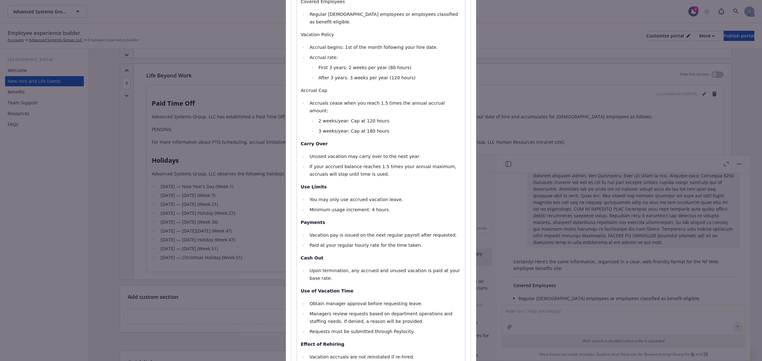
scroll to position [175, 0]
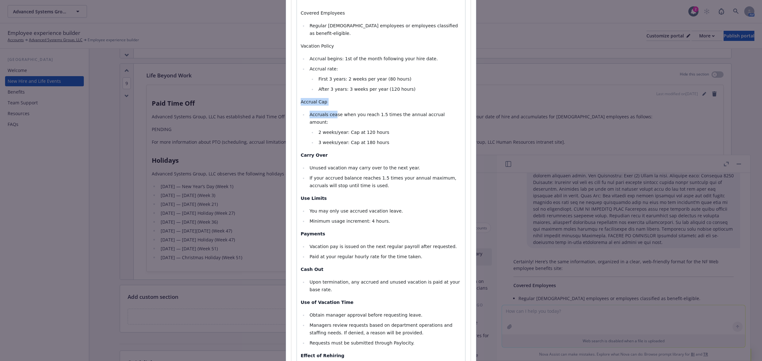
drag, startPoint x: 332, startPoint y: 91, endPoint x: 305, endPoint y: 86, distance: 27.4
click at [275, 85] on div "Add content Section title * Life Beyond Work Section body * Paragraph Heading 1…" at bounding box center [381, 180] width 762 height 361
click at [313, 99] on span "Accrual Cap" at bounding box center [313, 101] width 27 height 5
select select "paragraph"
drag, startPoint x: 323, startPoint y: 88, endPoint x: 288, endPoint y: 88, distance: 34.6
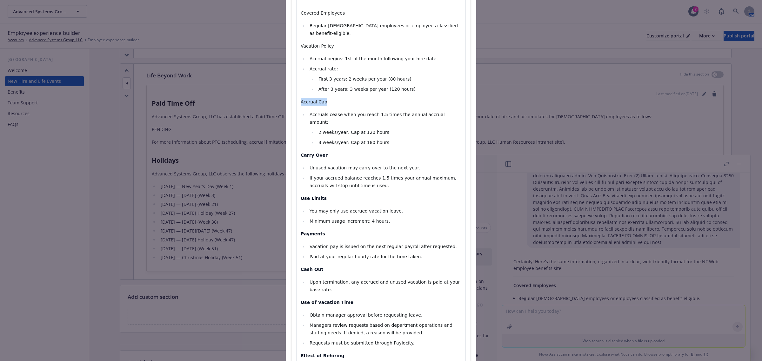
click at [291, 88] on div "Section title * Life Beyond Work Section body * Paragraph Paragraph Heading 1 H…" at bounding box center [380, 217] width 179 height 685
drag, startPoint x: 342, startPoint y: 29, endPoint x: 292, endPoint y: 29, distance: 50.1
click at [292, 29] on div "Section title * Life Beyond Work Section body * Paragraph Paragraph Heading 1 H…" at bounding box center [380, 217] width 179 height 685
click at [334, 75] on li "First 3 years: 2 weeks per year (80 hours)" at bounding box center [388, 79] width 145 height 8
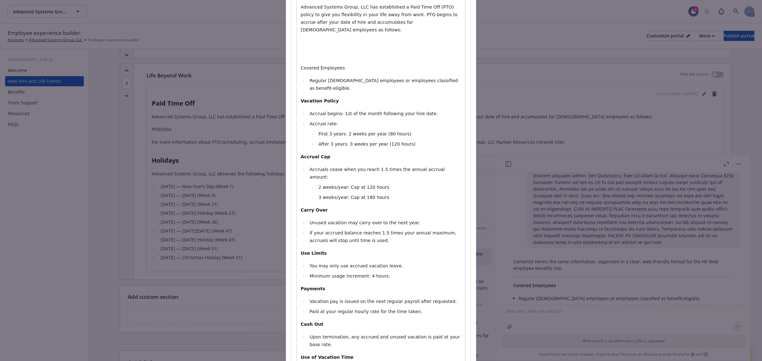
scroll to position [96, 0]
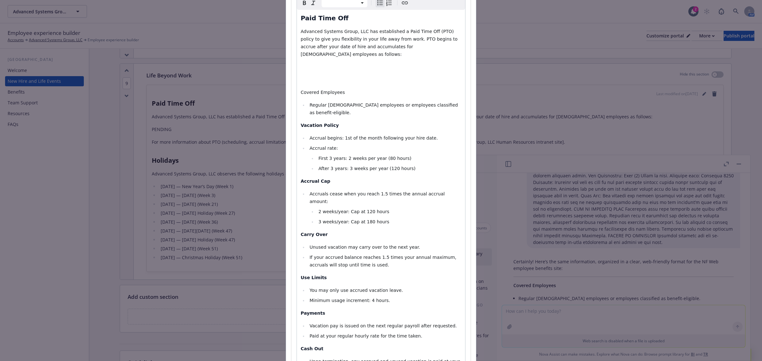
select select "paragraph"
drag, startPoint x: 338, startPoint y: 85, endPoint x: 278, endPoint y: 80, distance: 60.1
click at [278, 80] on div "Add content Section title * Life Beyond Work Section body * Paragraph Paragraph…" at bounding box center [381, 180] width 762 height 361
click at [307, 76] on p "editable markdown" at bounding box center [380, 80] width 161 height 8
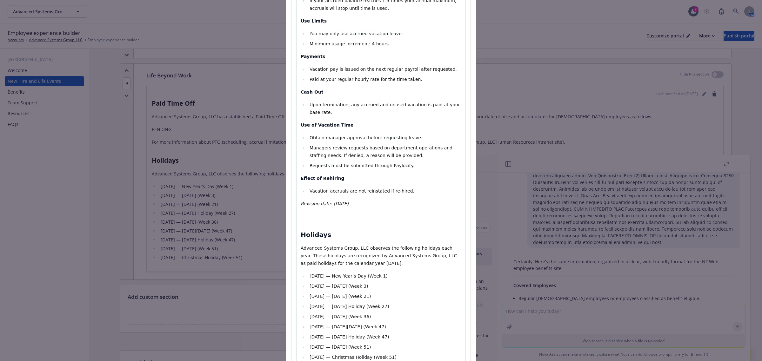
scroll to position [333, 0]
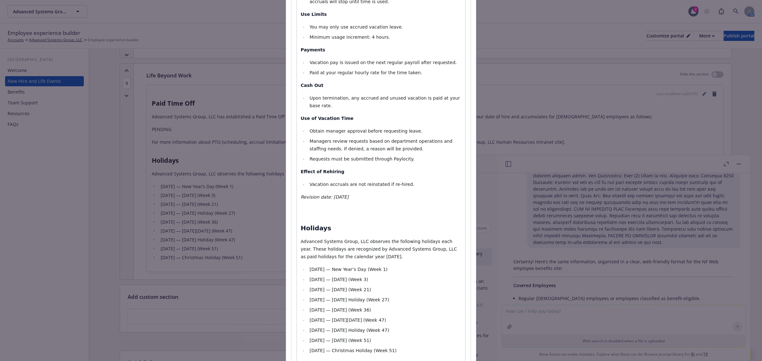
drag, startPoint x: 366, startPoint y: 174, endPoint x: 257, endPoint y: 174, distance: 108.2
click at [257, 174] on div "Add content Section title * Life Beyond Work Section body * Paragraph Paragraph…" at bounding box center [381, 180] width 762 height 361
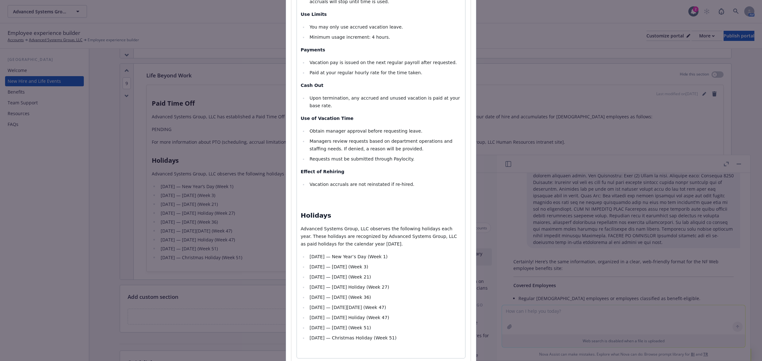
select select "h2"
select select "paragraph"
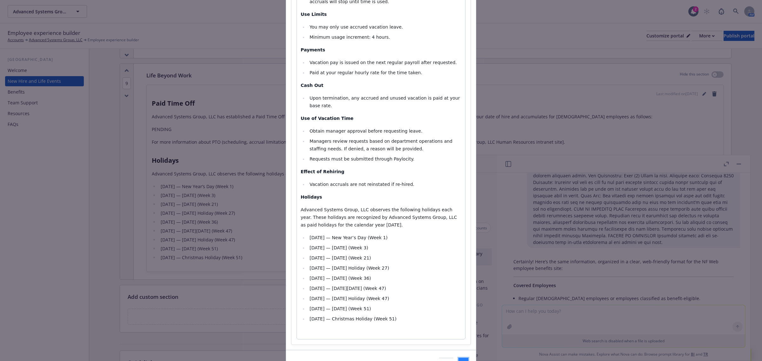
click at [458, 358] on button "Save" at bounding box center [463, 364] width 10 height 13
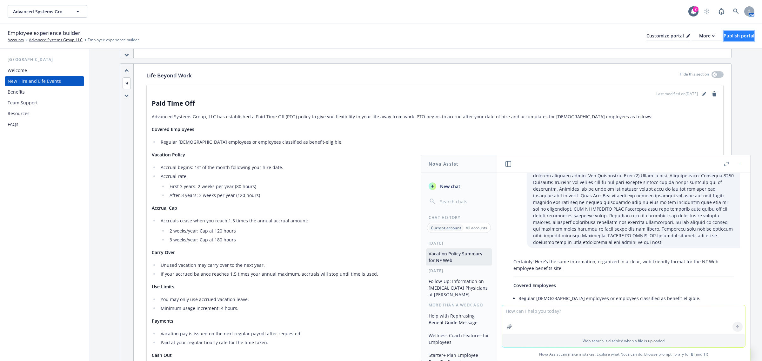
click at [739, 34] on div "Publish portal" at bounding box center [738, 36] width 31 height 10
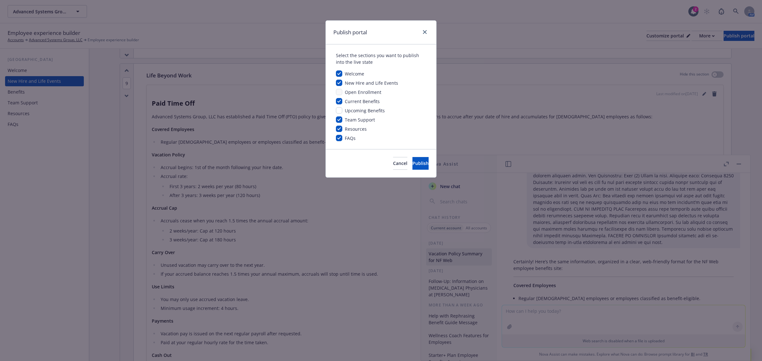
click at [429, 164] on div "Cancel Publish" at bounding box center [381, 163] width 110 height 28
click at [420, 165] on button "Publish" at bounding box center [420, 163] width 16 height 13
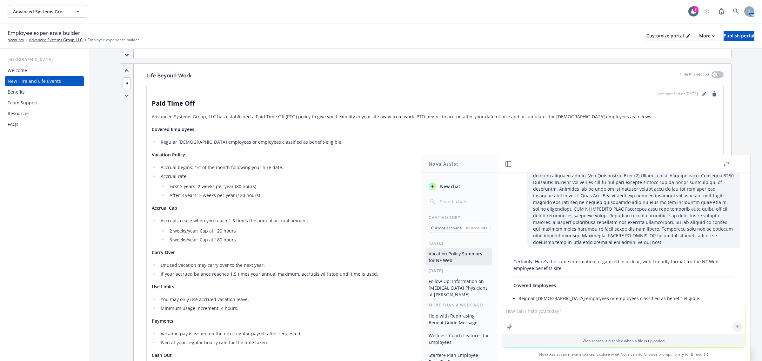
drag, startPoint x: 418, startPoint y: 78, endPoint x: 139, endPoint y: 99, distance: 279.7
click at [418, 78] on div "Life Beyond Work Hide this section Last modified on [DATE] Paid Time Off Advanc…" at bounding box center [435, 316] width 592 height 504
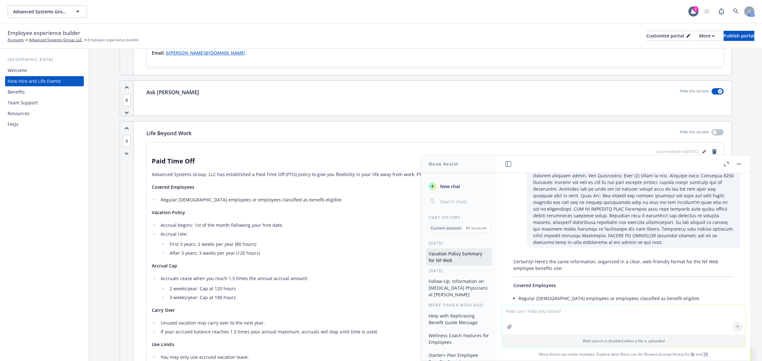
scroll to position [876, 0]
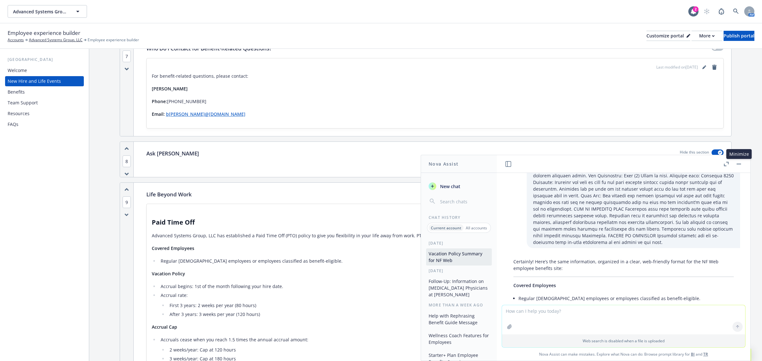
click at [738, 169] on header "Minimize Minimize" at bounding box center [623, 164] width 253 height 18
click at [738, 165] on button "button" at bounding box center [739, 164] width 8 height 8
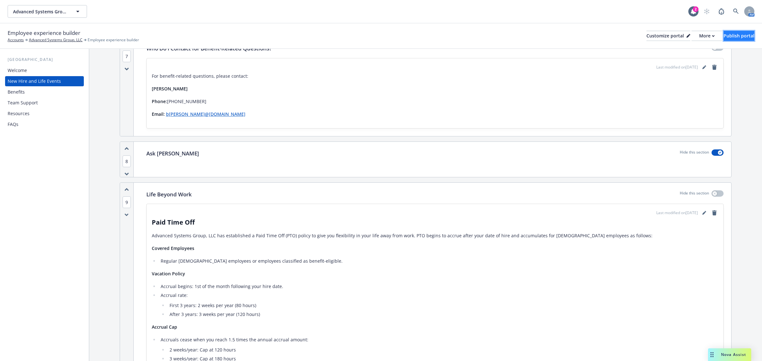
click at [742, 35] on div "Publish portal" at bounding box center [738, 36] width 31 height 10
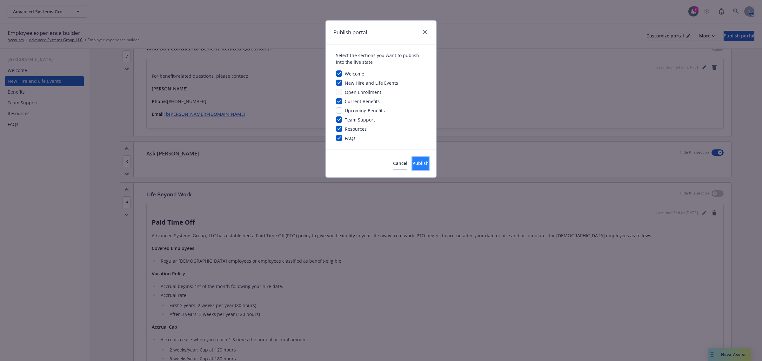
click at [412, 166] on span "Publish" at bounding box center [420, 163] width 16 height 6
